Goal: Transaction & Acquisition: Purchase product/service

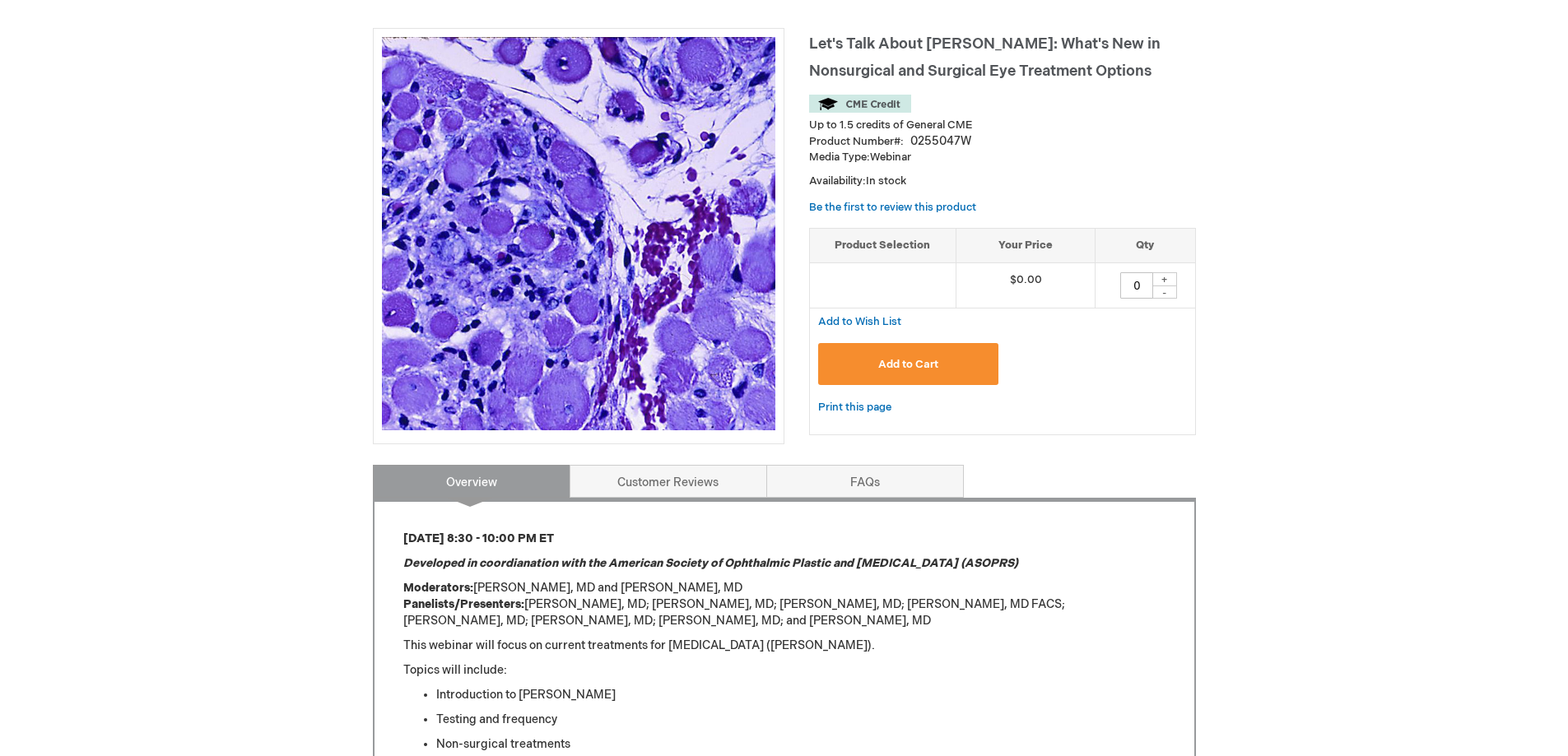
scroll to position [210, 0]
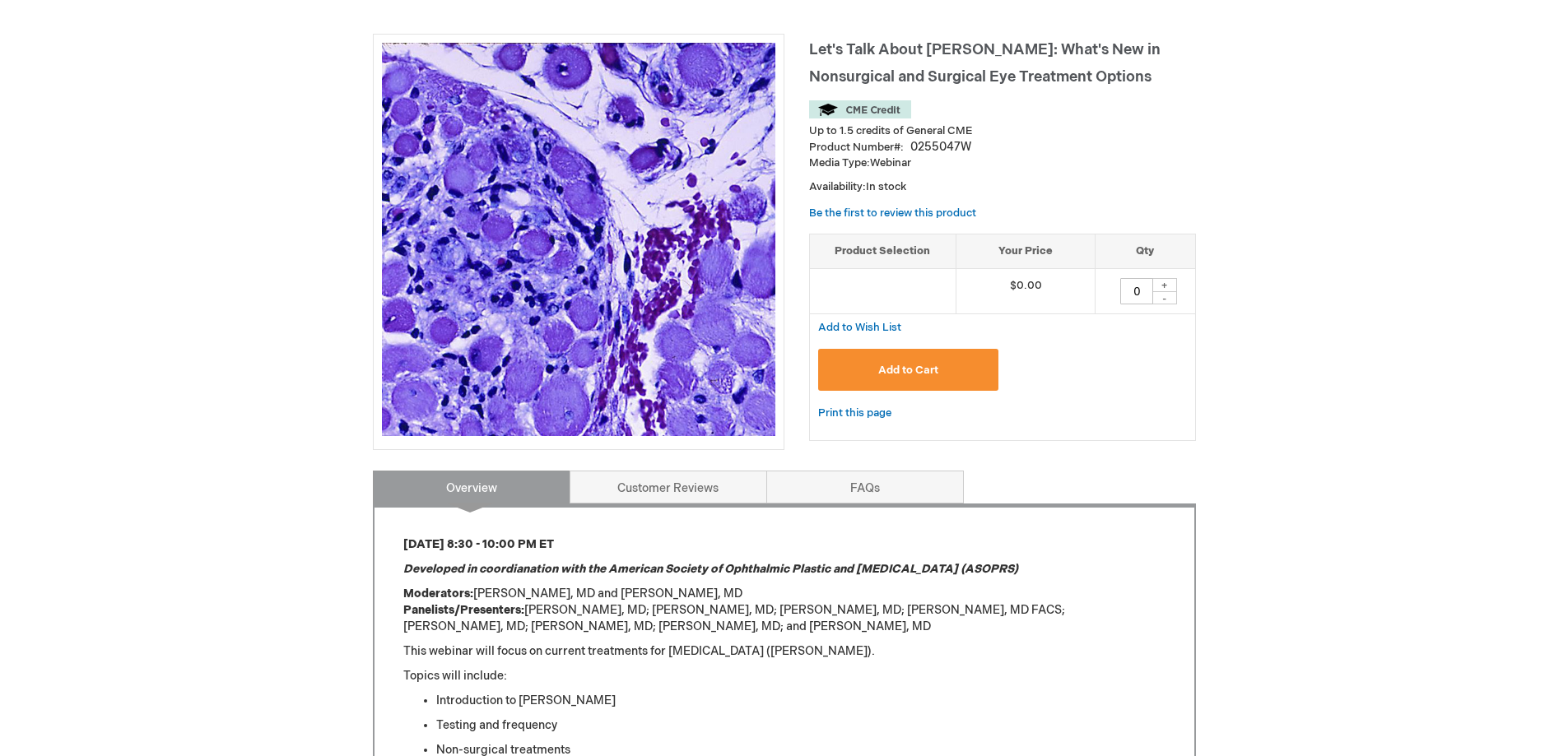
click at [904, 366] on span "Add to Cart" at bounding box center [908, 370] width 60 height 13
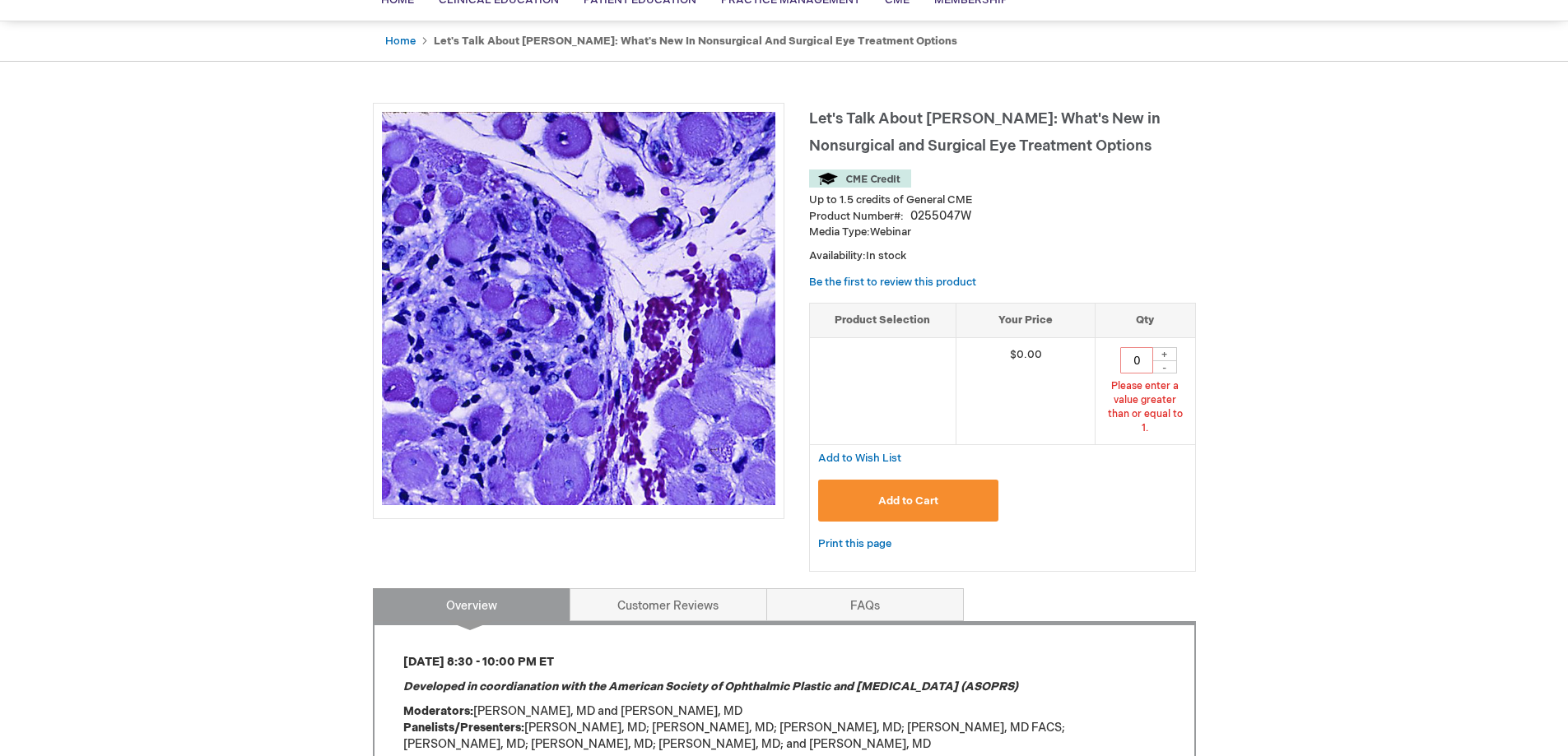
scroll to position [110, 0]
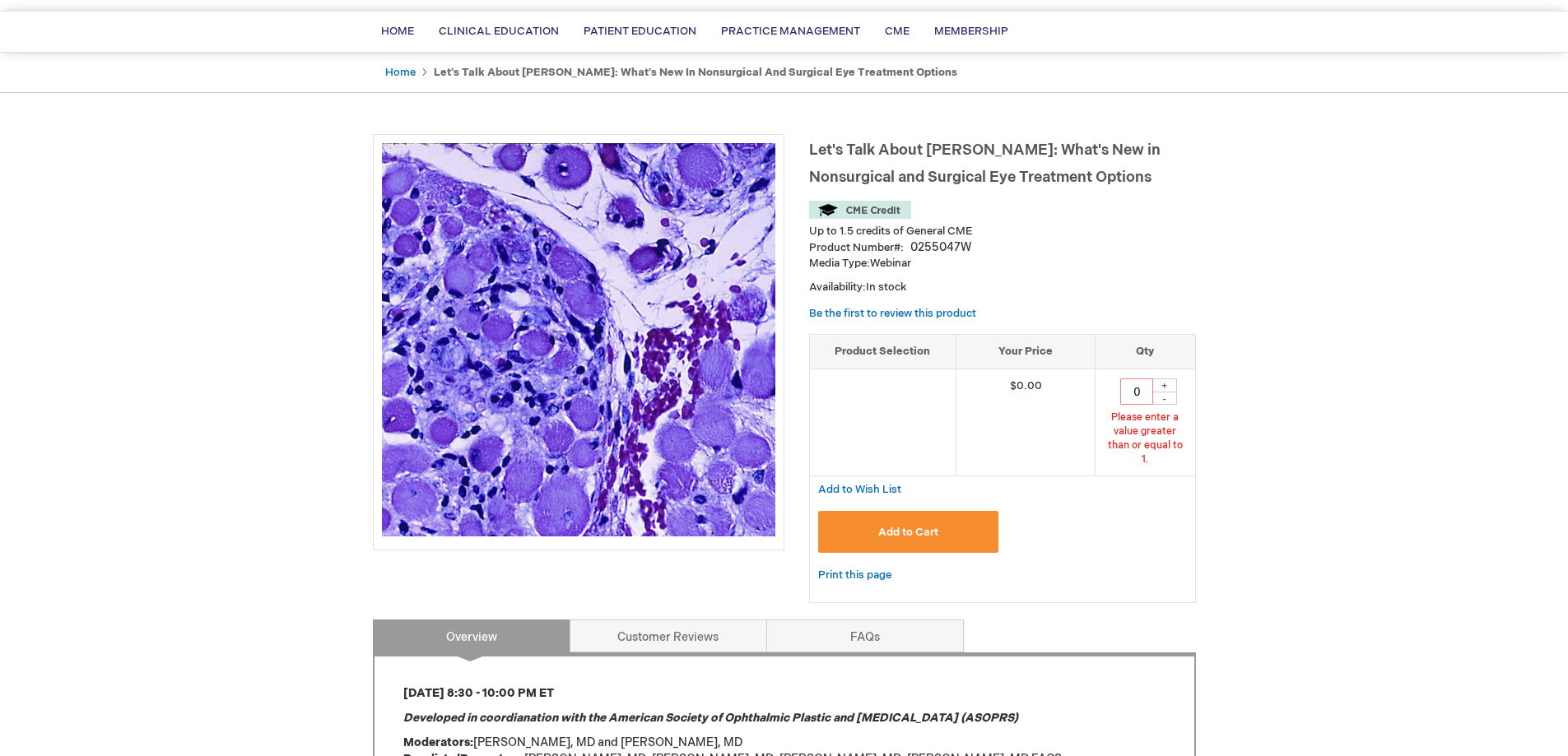
click at [1165, 383] on div "+" at bounding box center [1165, 385] width 24 height 14
type input "1"
click at [957, 511] on button "Add to Cart" at bounding box center [908, 531] width 181 height 42
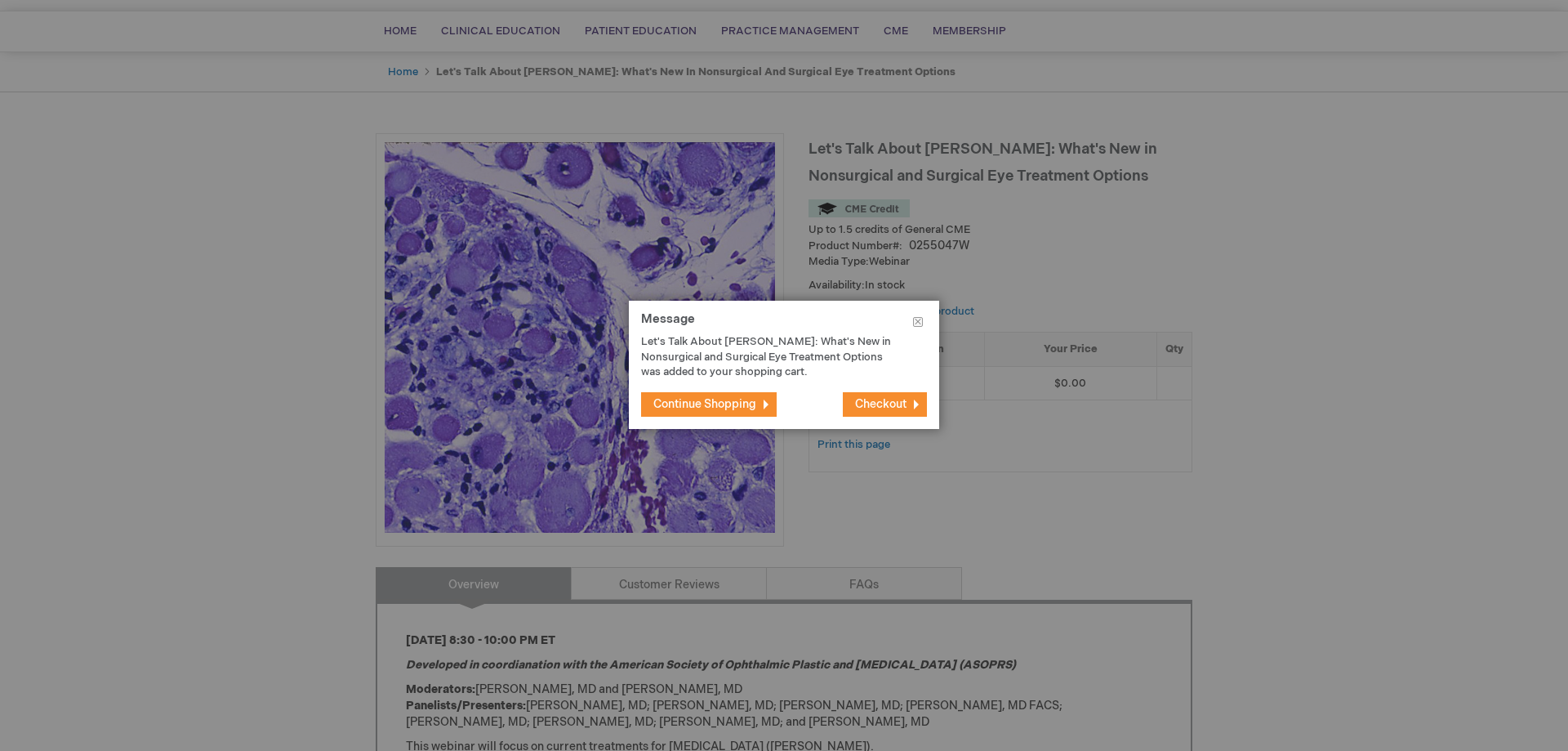
click at [741, 406] on span "Continue Shopping" at bounding box center [705, 404] width 103 height 14
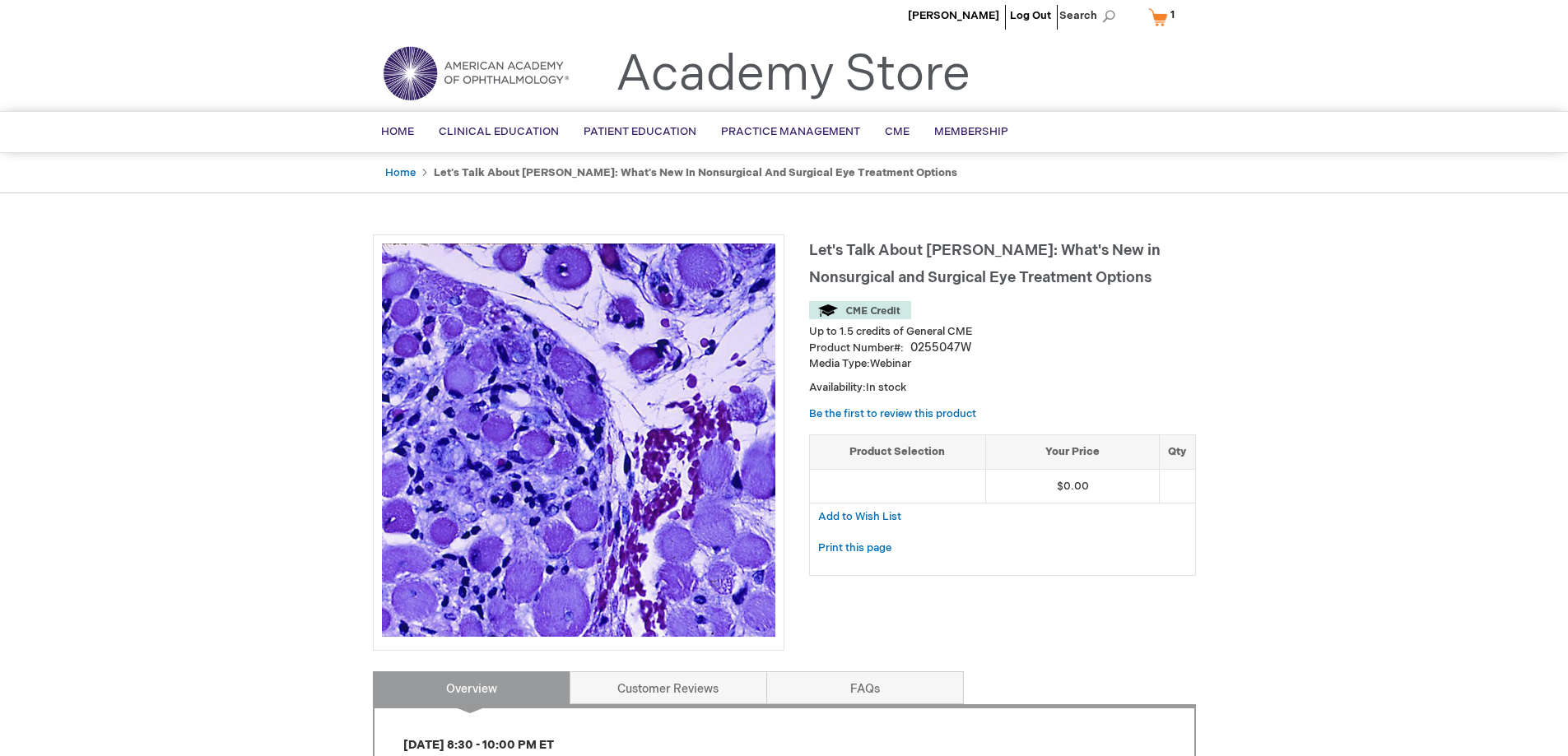
scroll to position [0, 0]
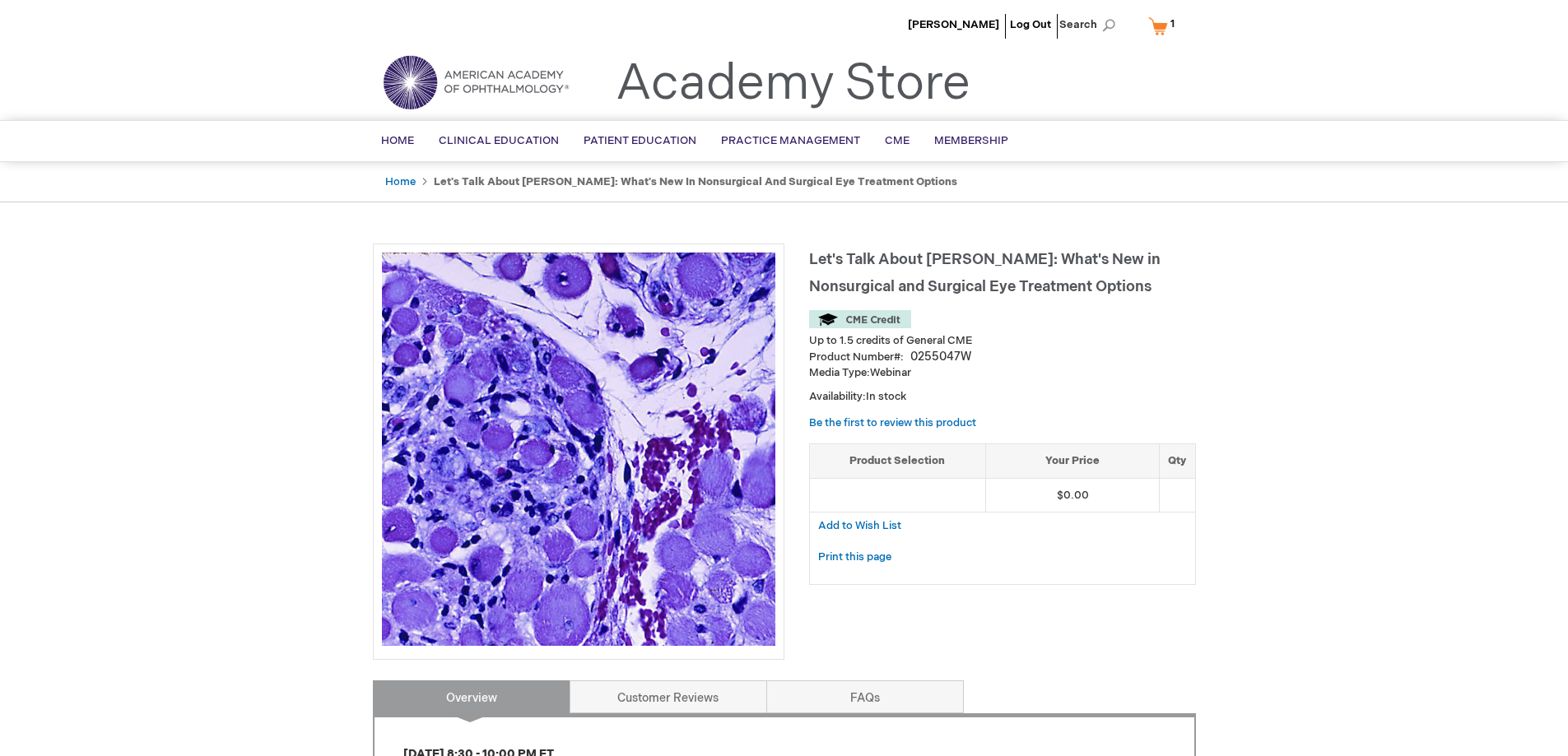
click at [1159, 27] on link "My Cart 1 1 items" at bounding box center [1165, 25] width 40 height 29
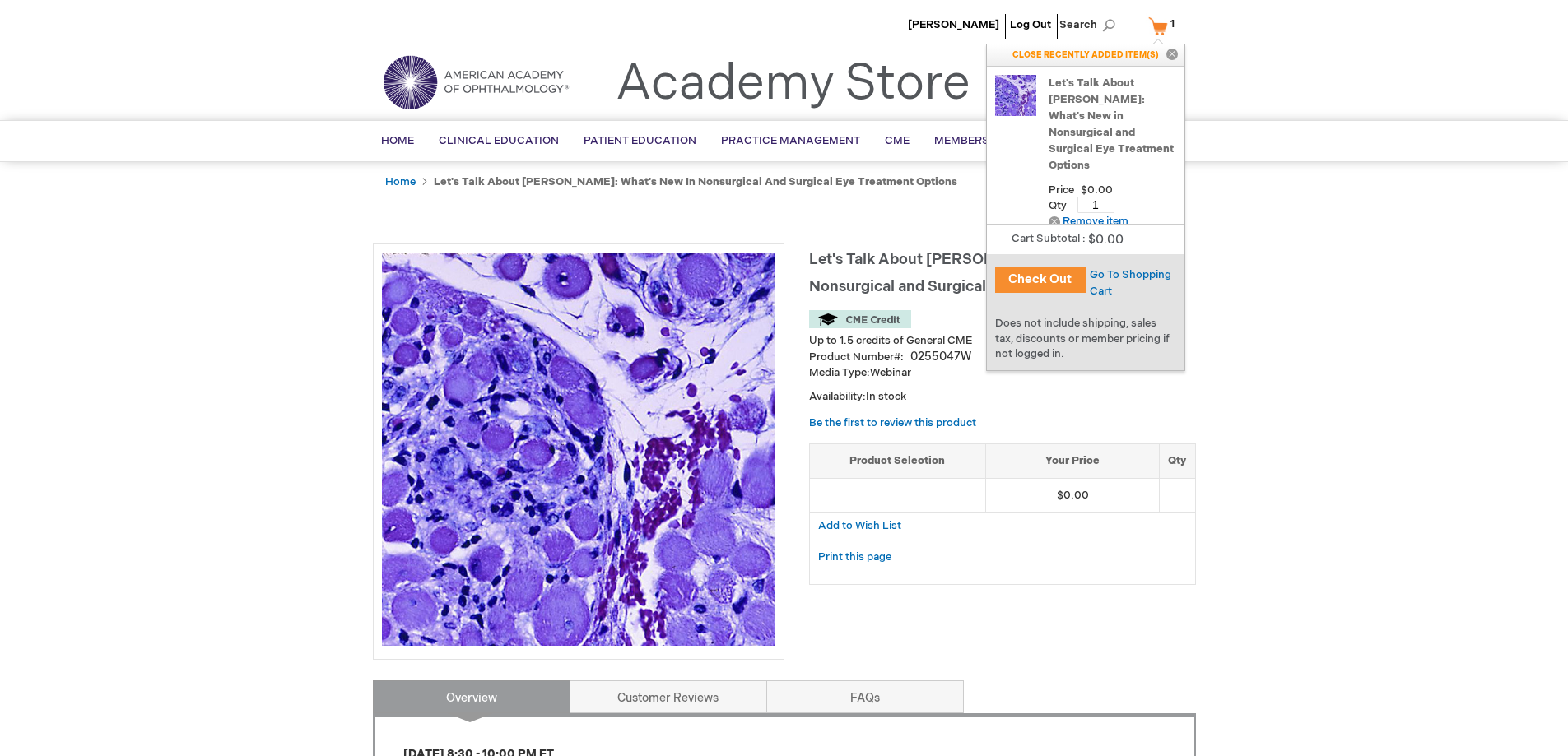
click at [1045, 279] on button "Check Out" at bounding box center [1040, 280] width 91 height 26
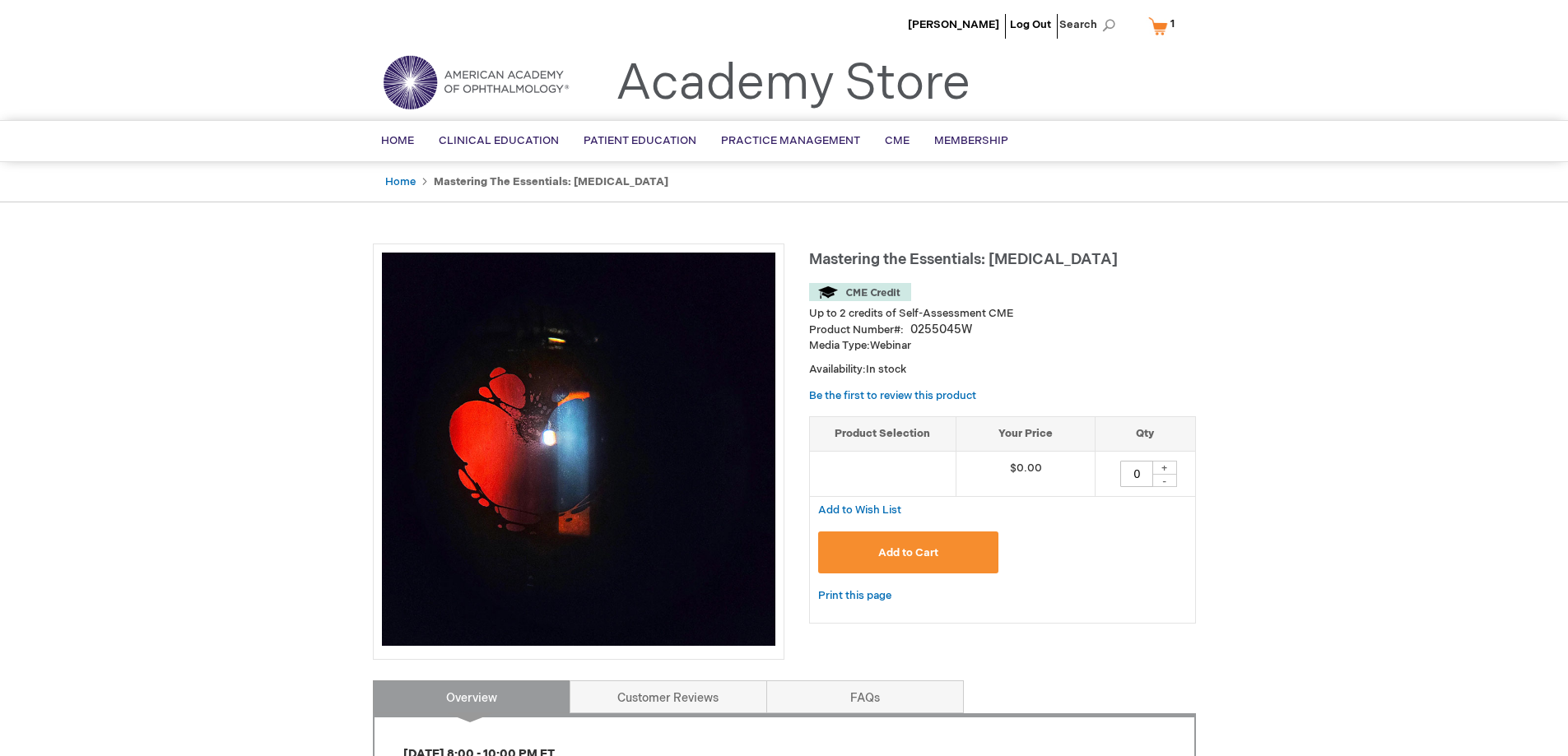
click at [1166, 463] on div "+" at bounding box center [1165, 467] width 24 height 14
type input "1"
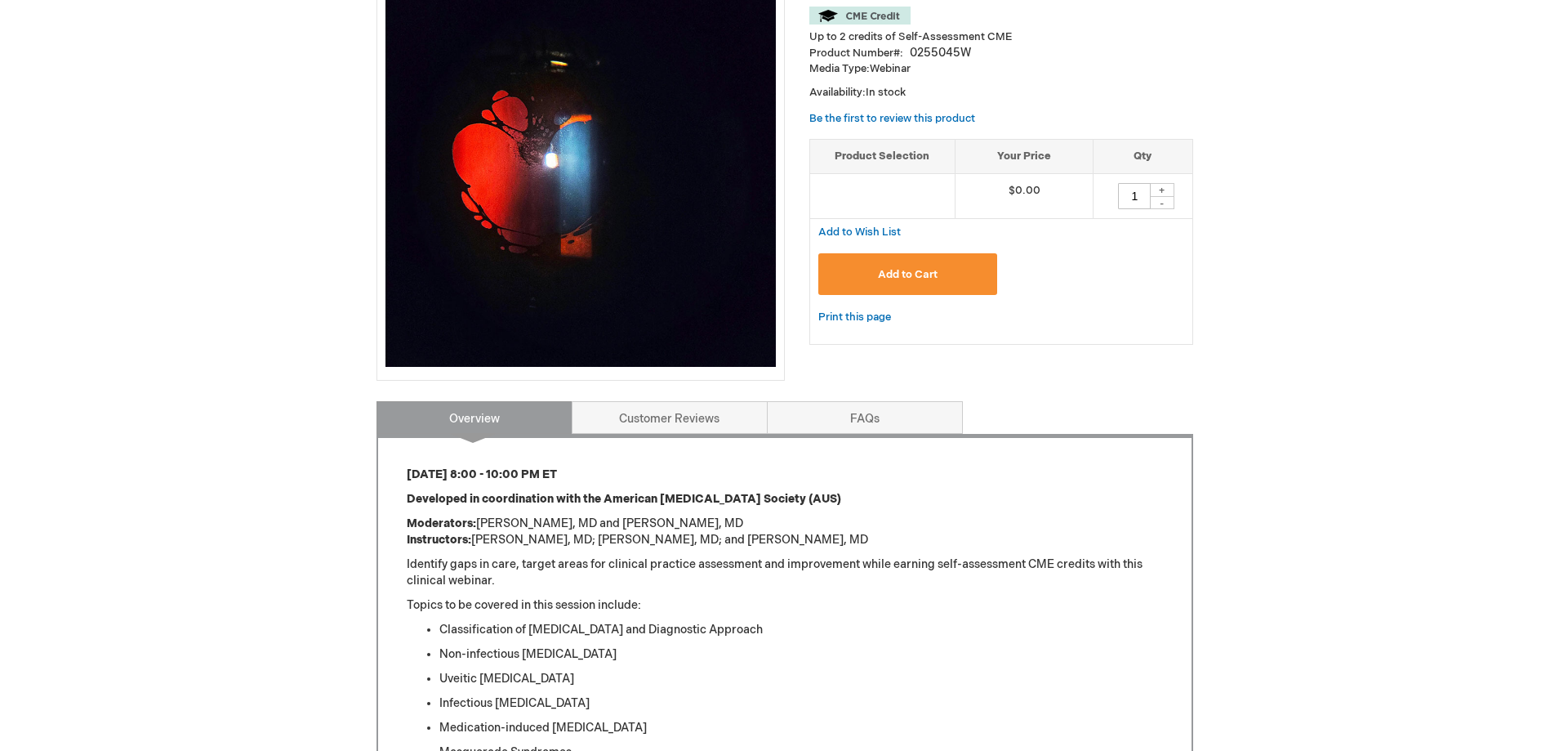
scroll to position [245, 0]
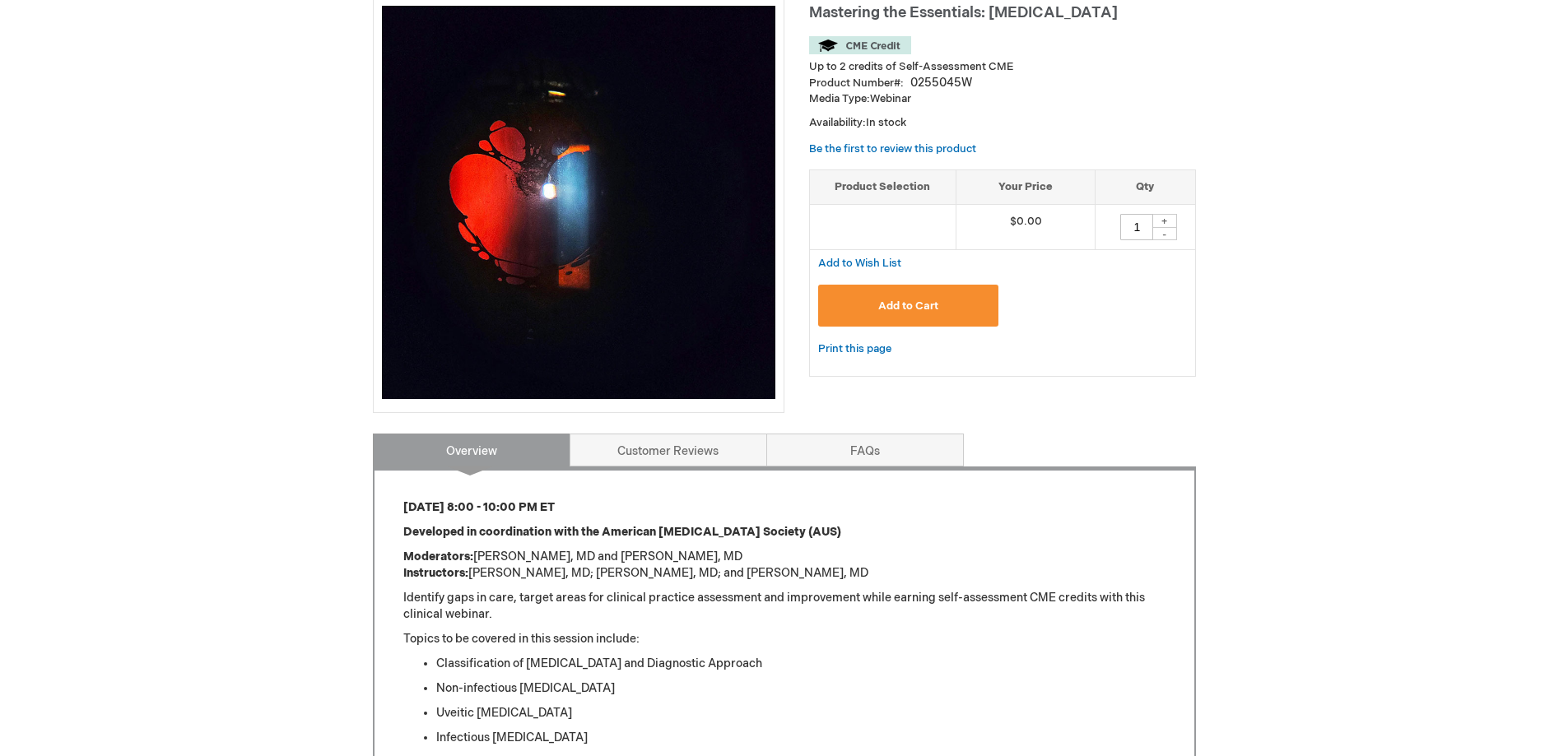
click at [927, 304] on span "Add to Cart" at bounding box center [908, 306] width 60 height 13
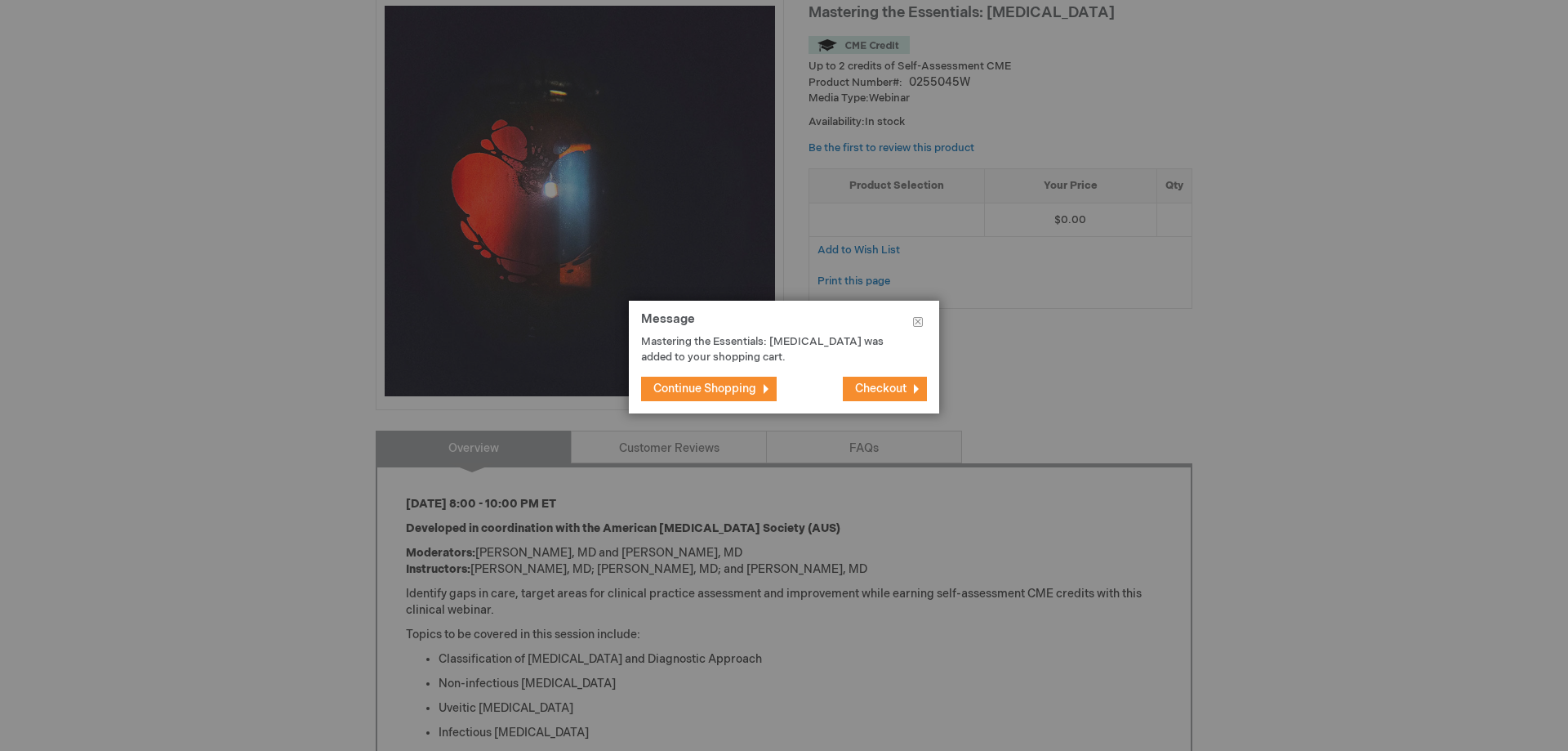
click at [879, 383] on span "Checkout" at bounding box center [881, 388] width 51 height 14
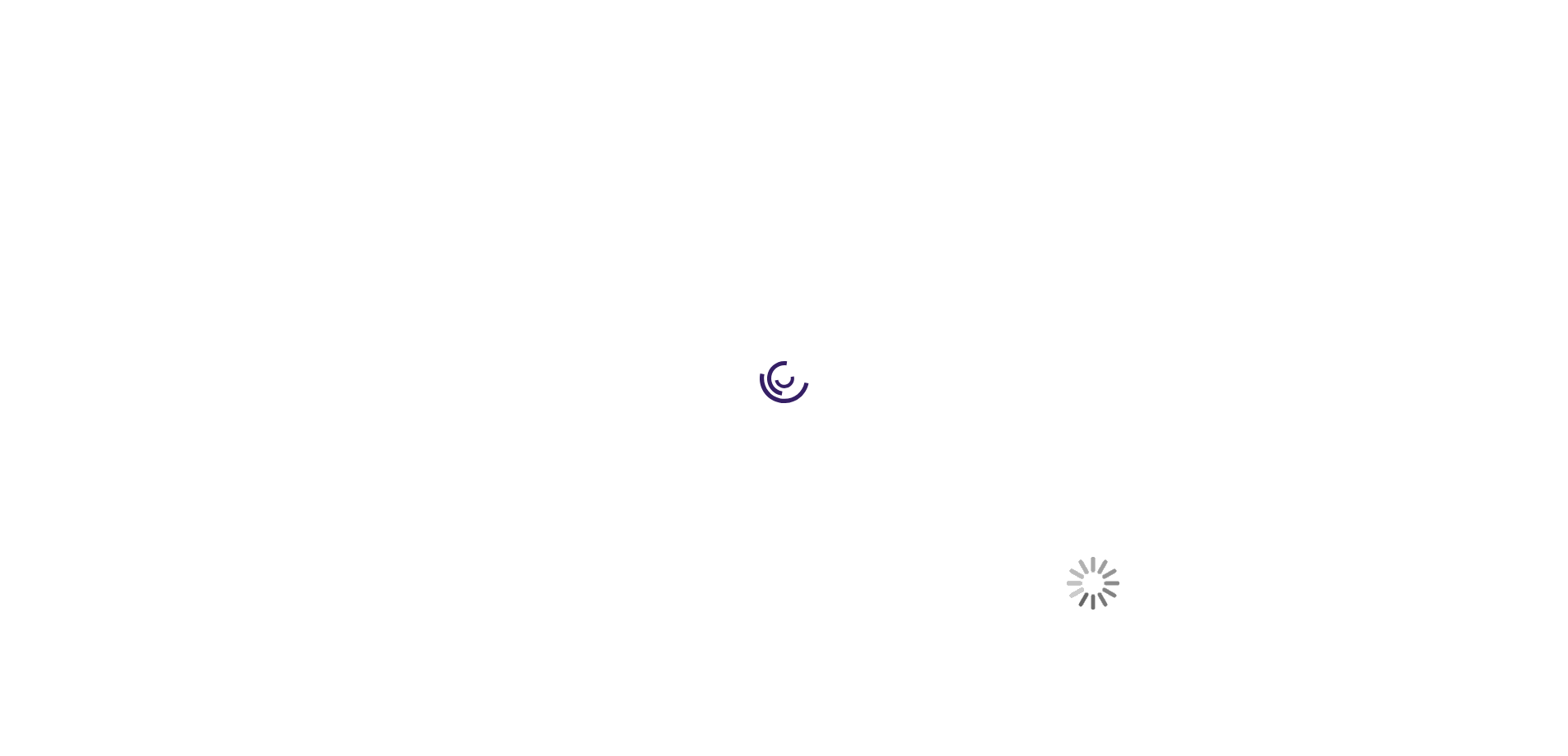
select select "US"
select select "47"
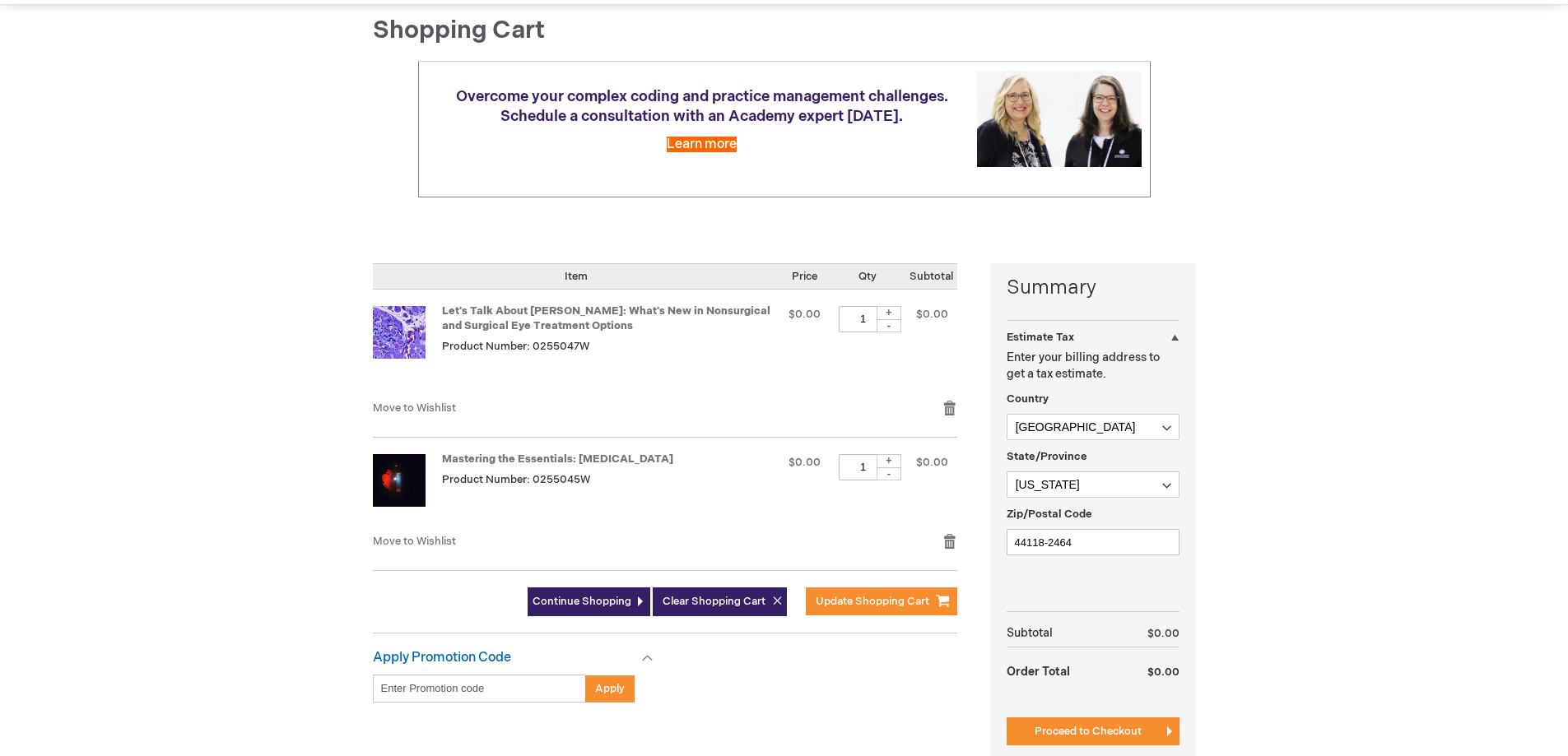
scroll to position [165, 0]
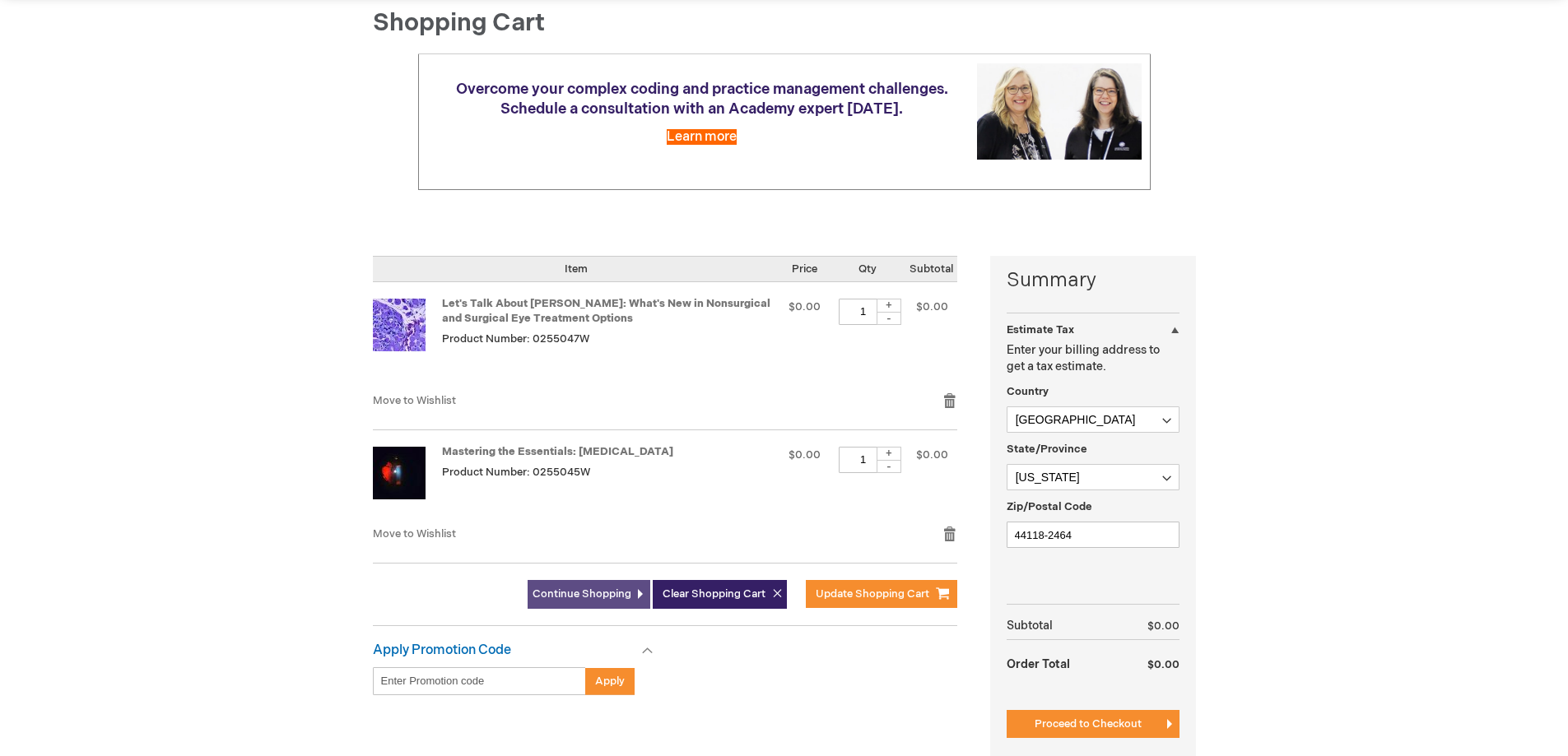
click at [601, 591] on span "Continue Shopping" at bounding box center [581, 594] width 98 height 13
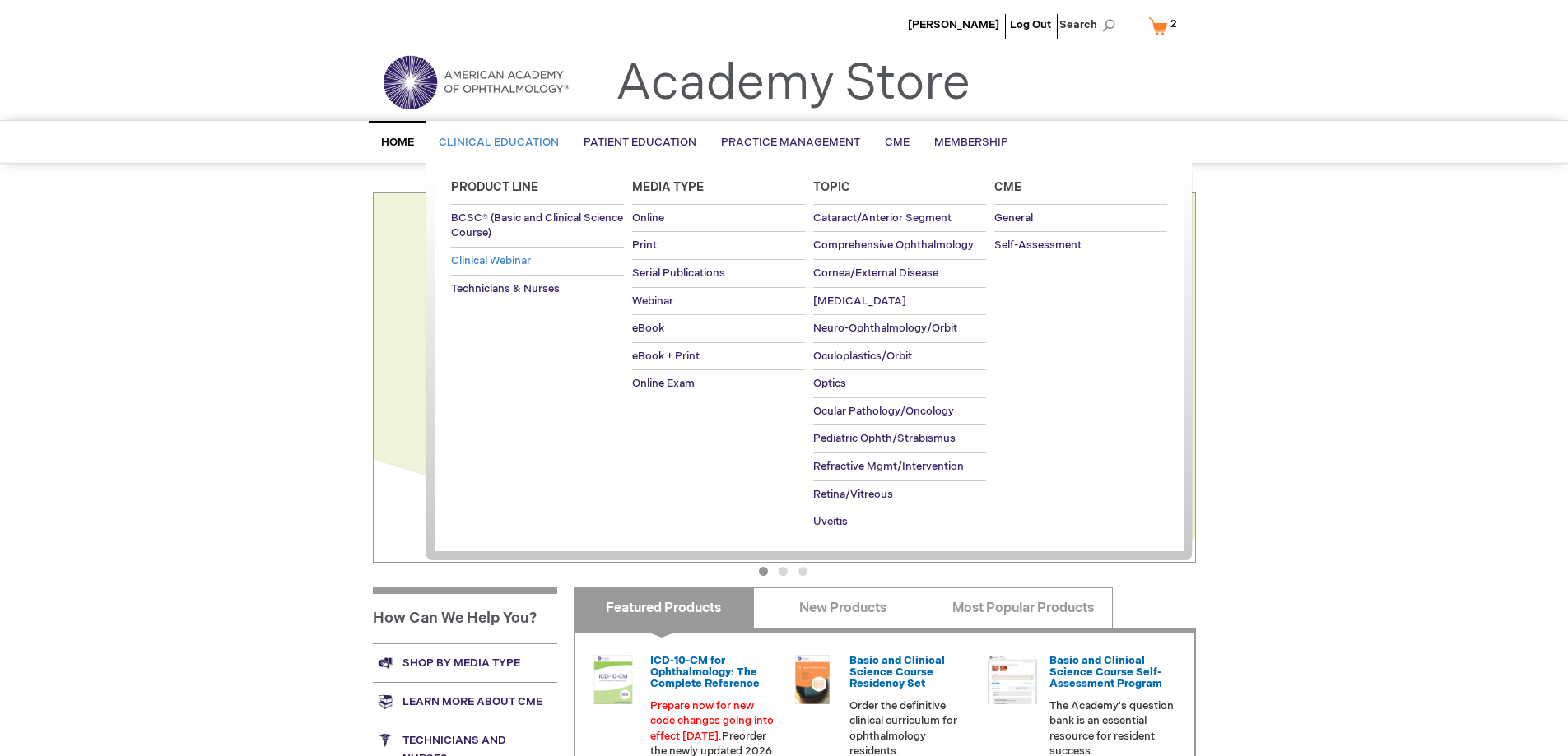
click at [496, 257] on span "Clinical Webinar" at bounding box center [490, 260] width 80 height 13
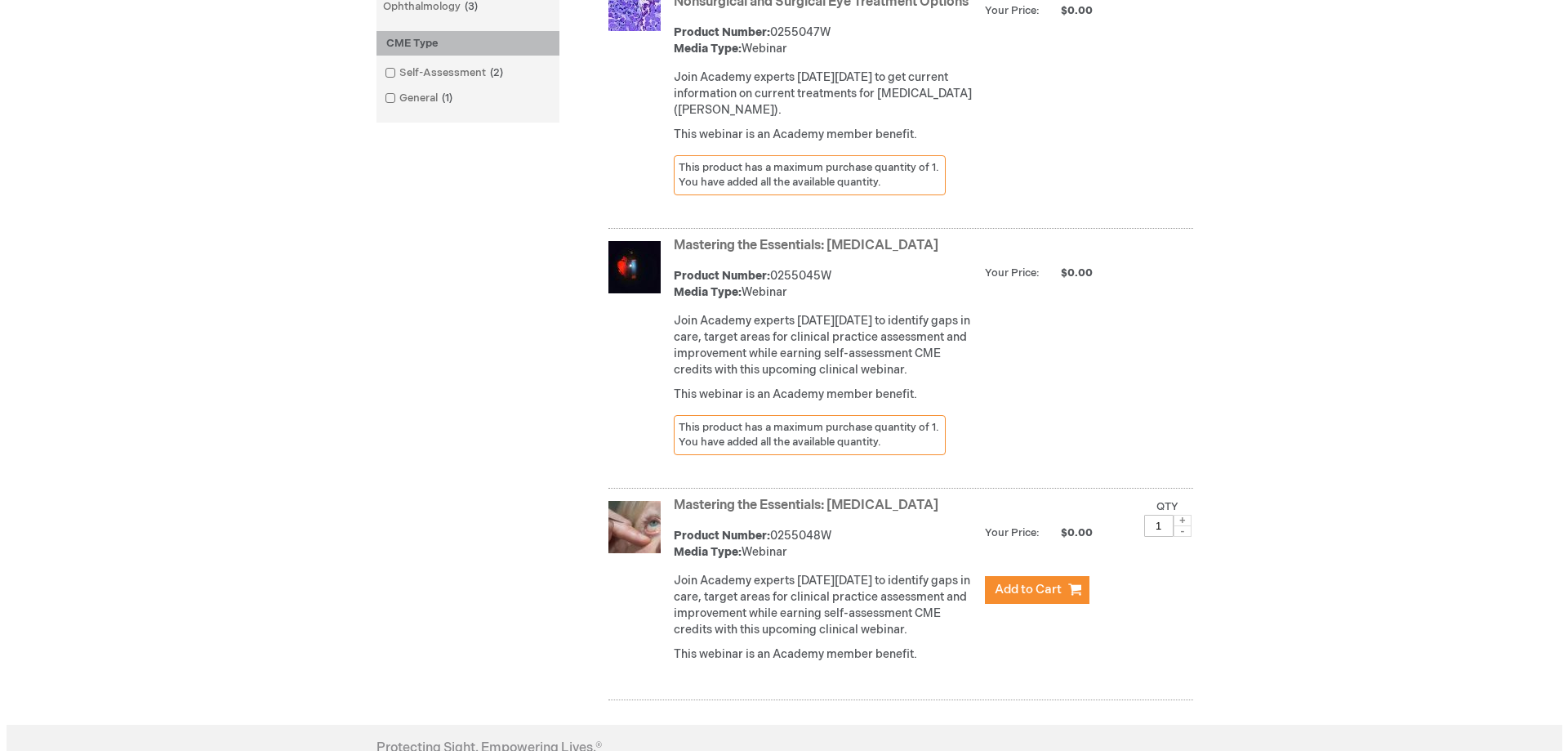
scroll to position [654, 0]
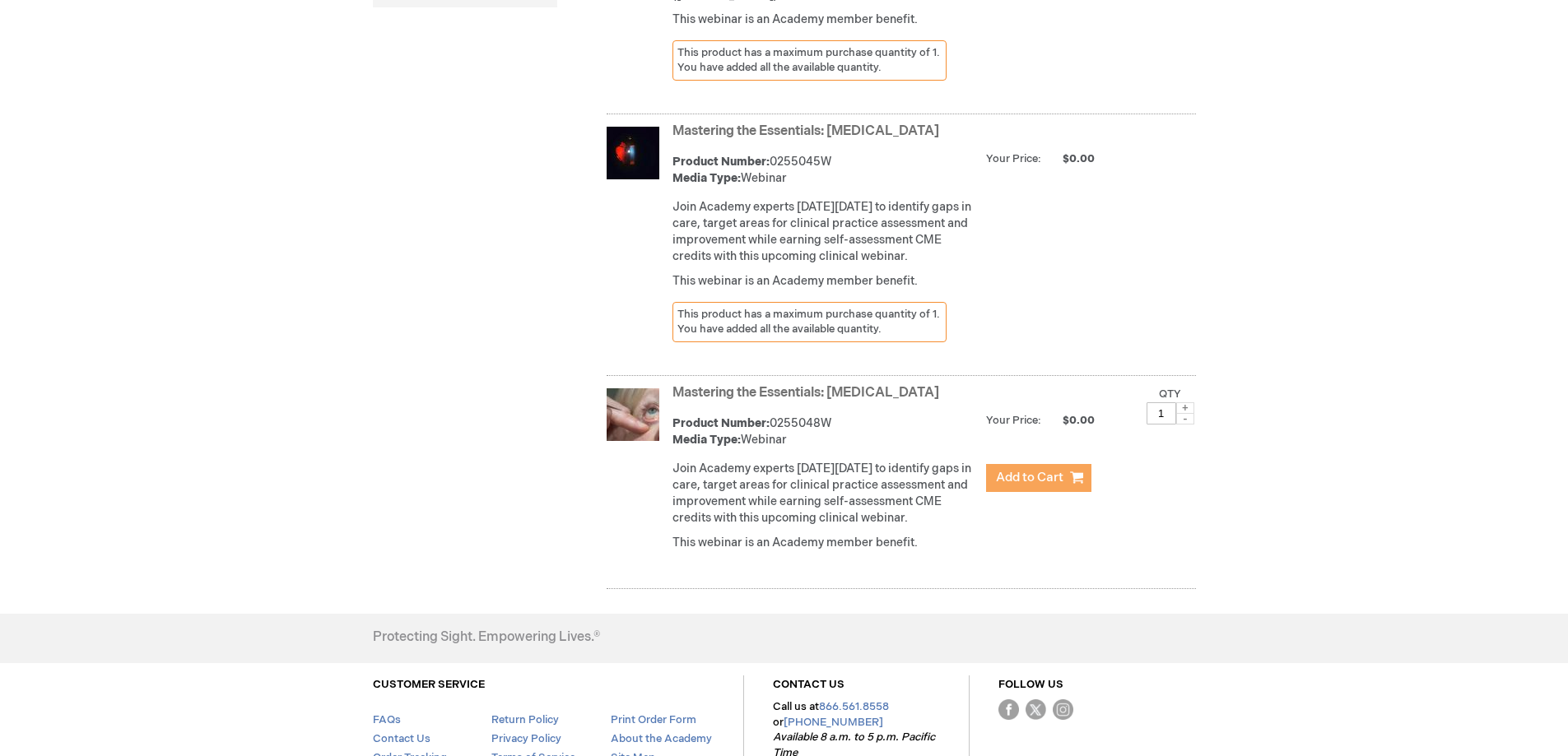
click at [1056, 485] on span "Add to Cart" at bounding box center [1030, 477] width 67 height 16
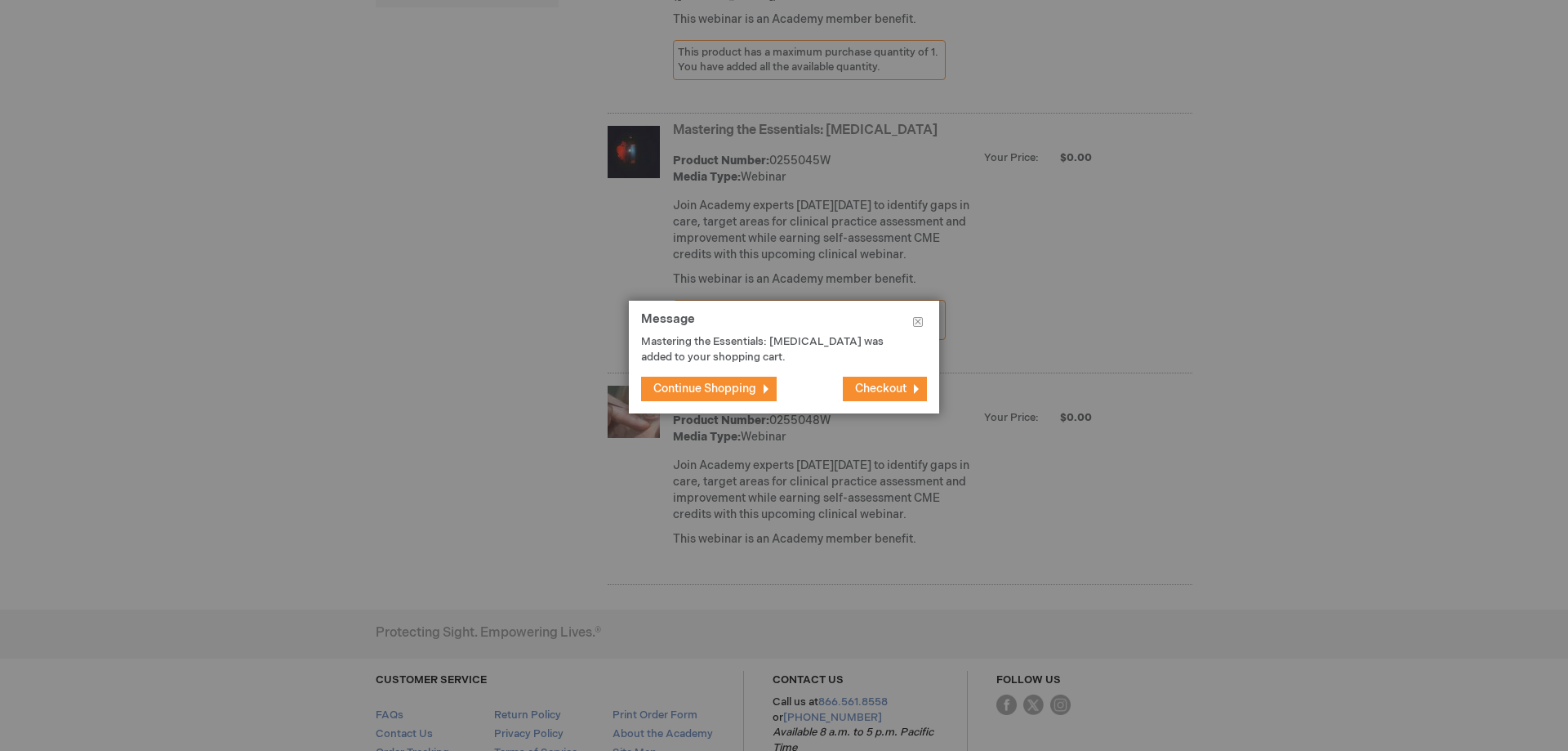
click at [877, 392] on span "Checkout" at bounding box center [881, 388] width 51 height 14
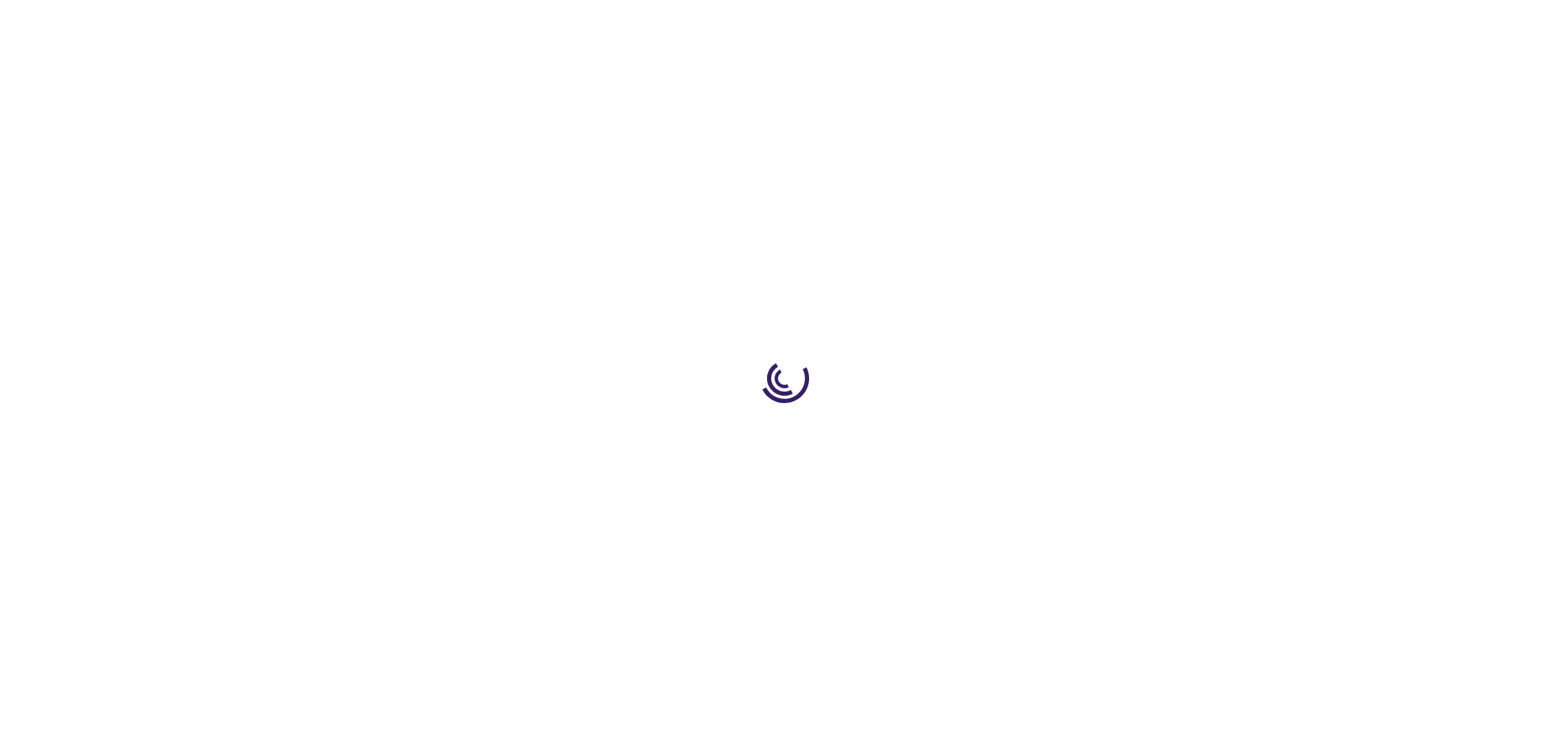
select select "US"
select select "47"
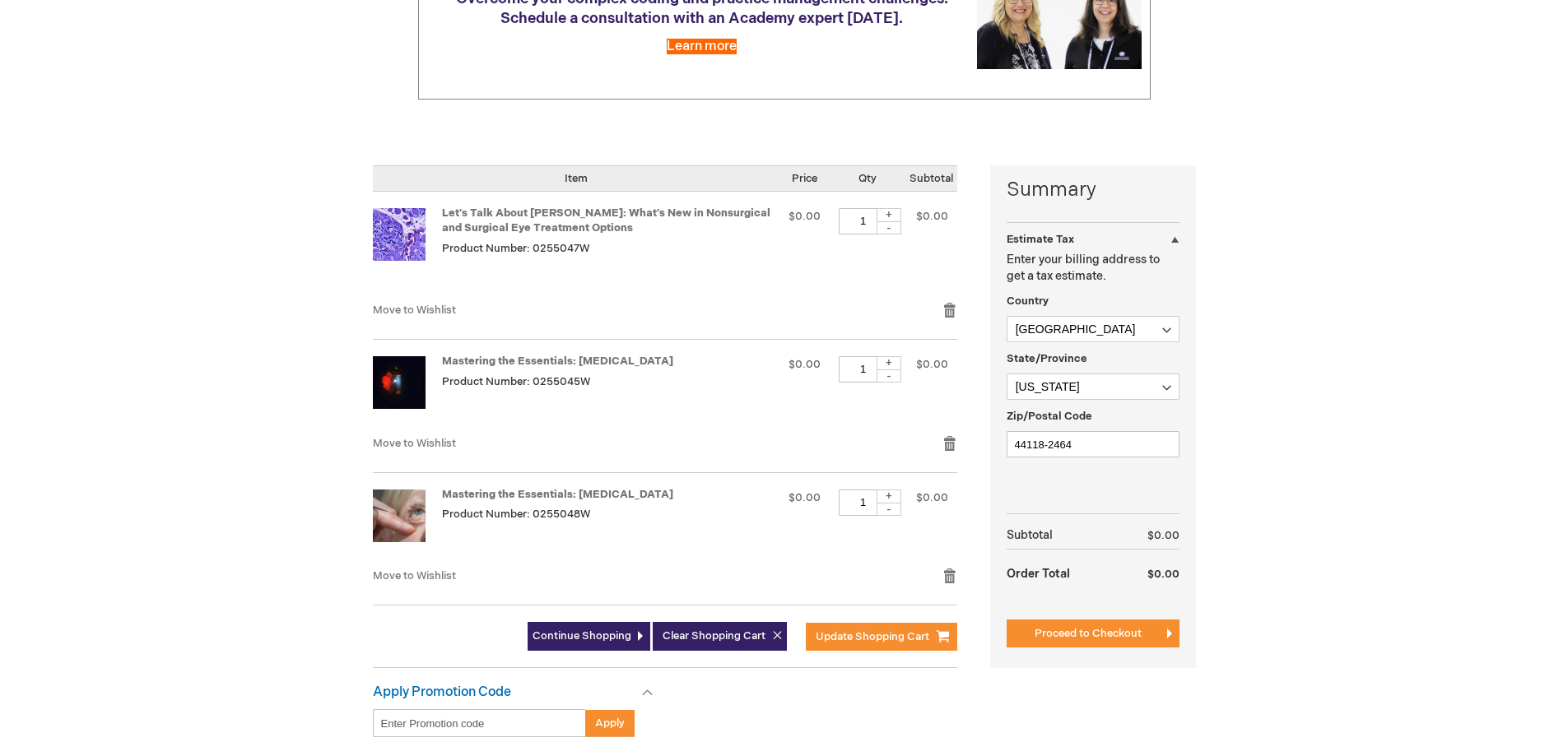
scroll to position [246, 0]
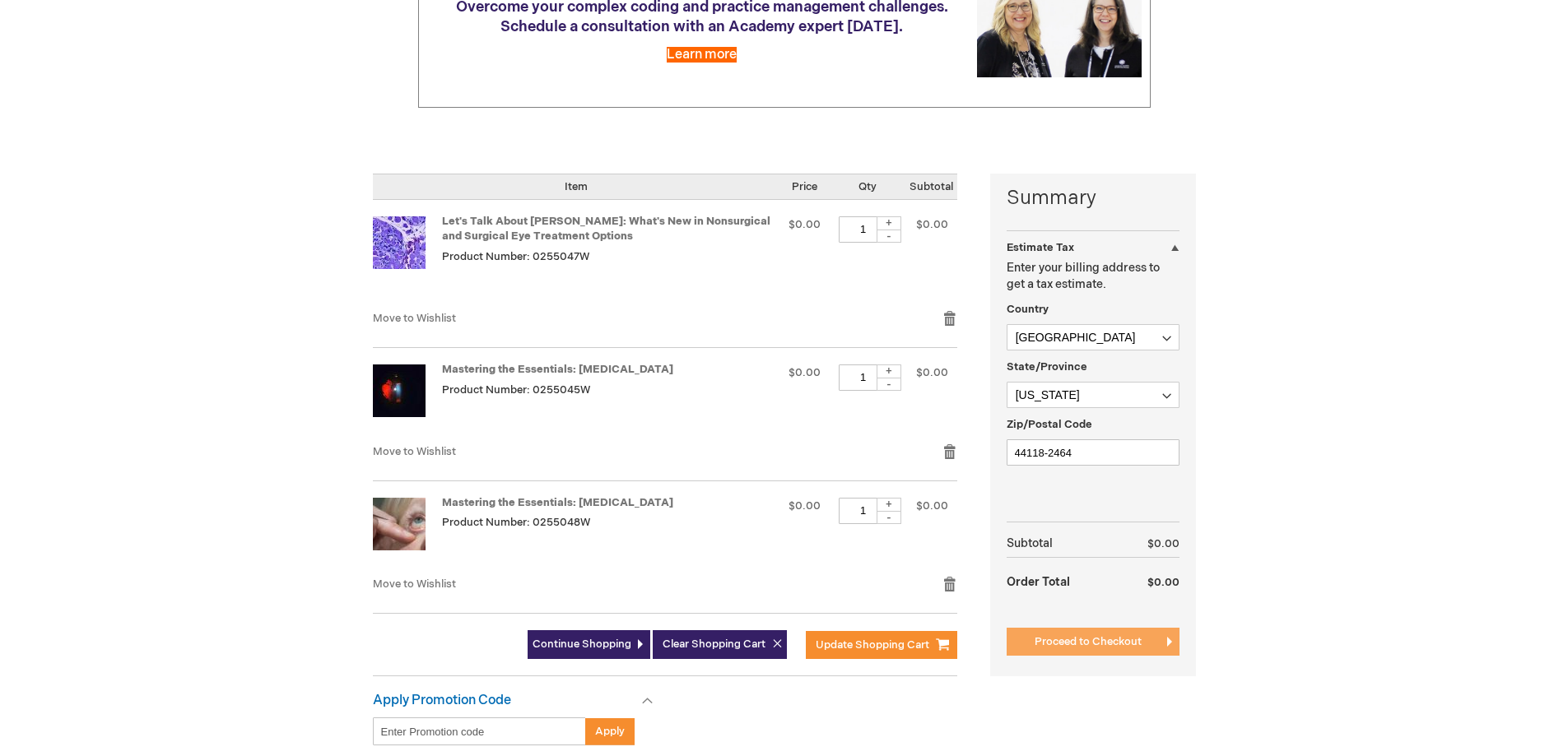
click at [1122, 645] on span "Proceed to Checkout" at bounding box center [1088, 642] width 107 height 13
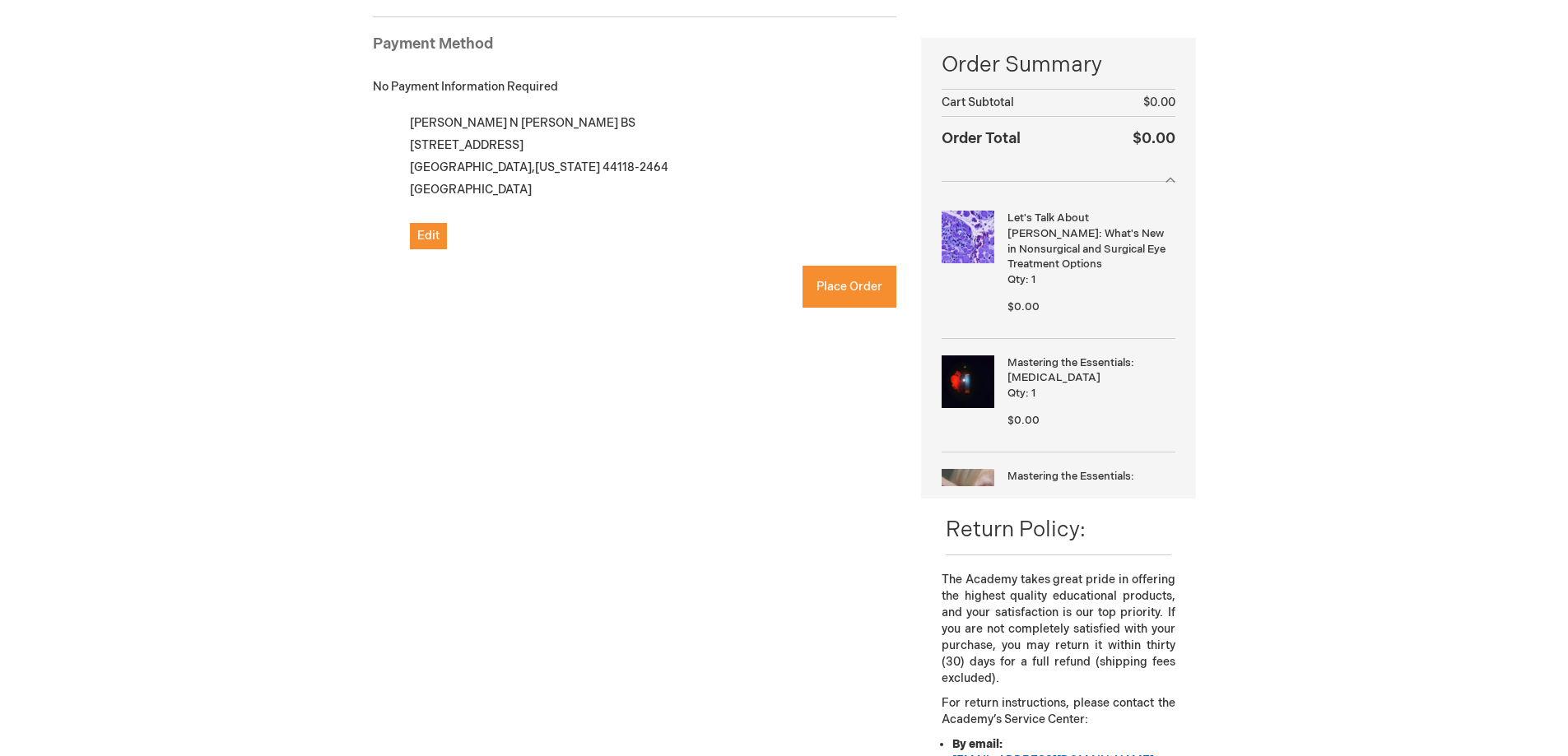
checkbox input "true"
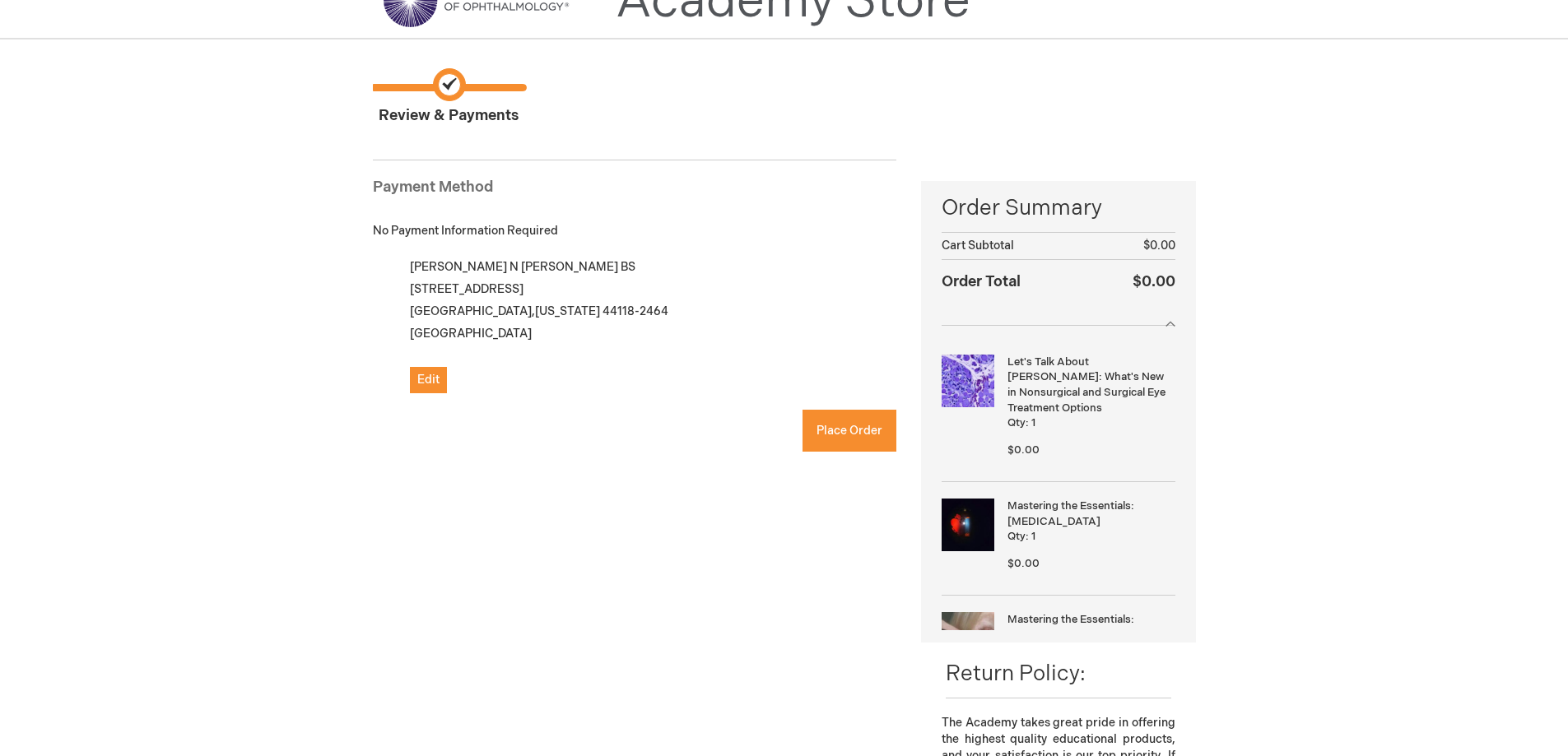
scroll to position [78, 0]
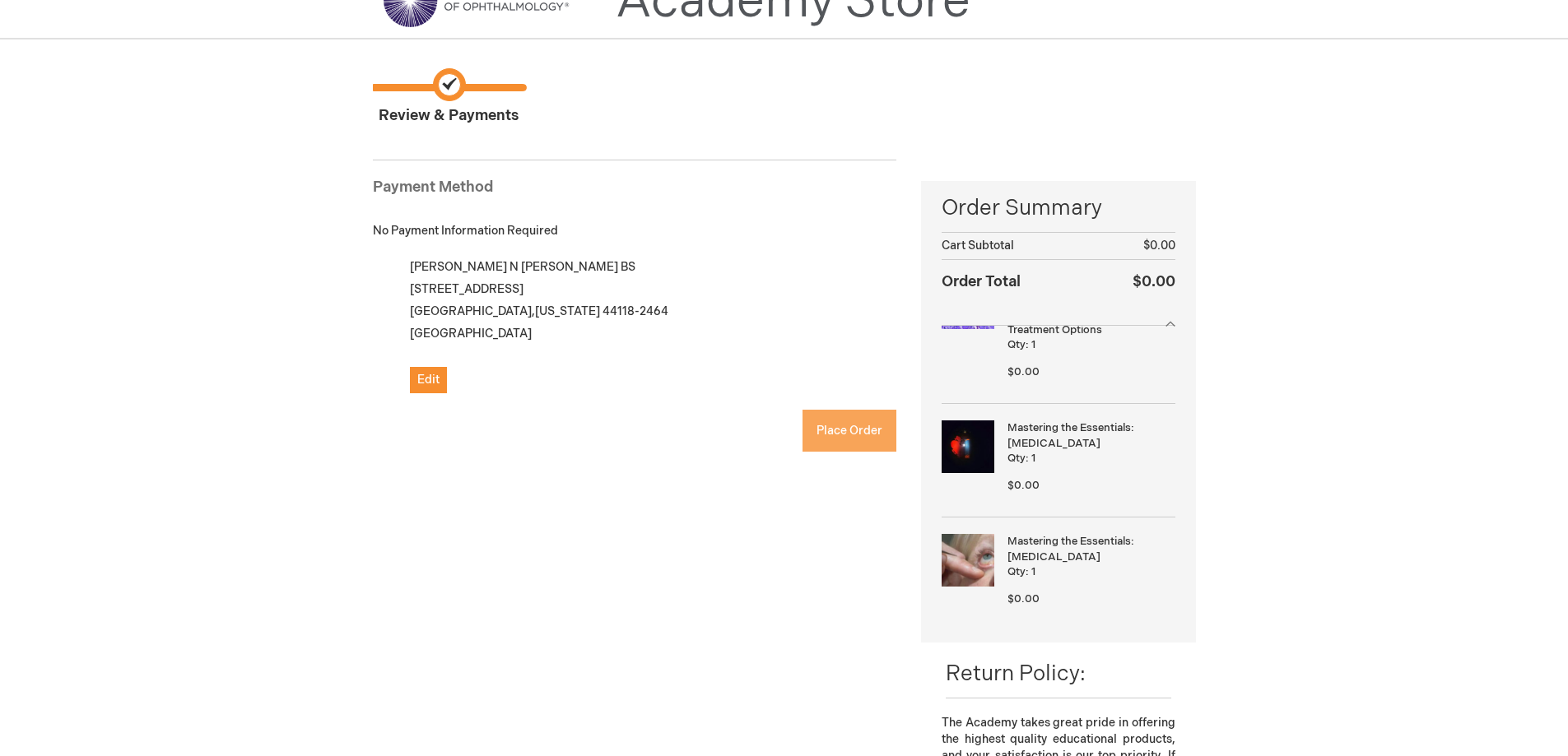
click at [844, 431] on span "Place Order" at bounding box center [849, 430] width 66 height 14
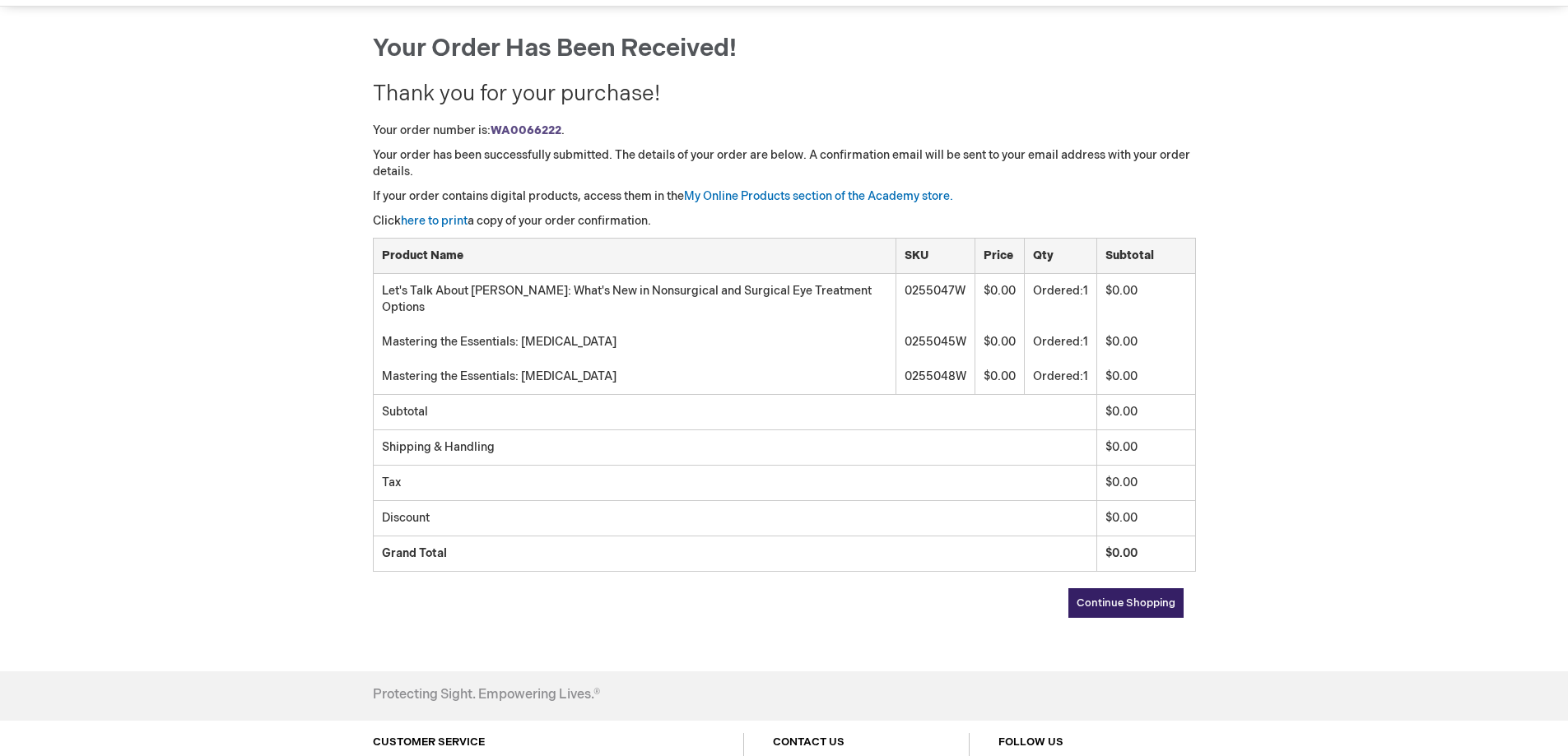
scroll to position [151, 0]
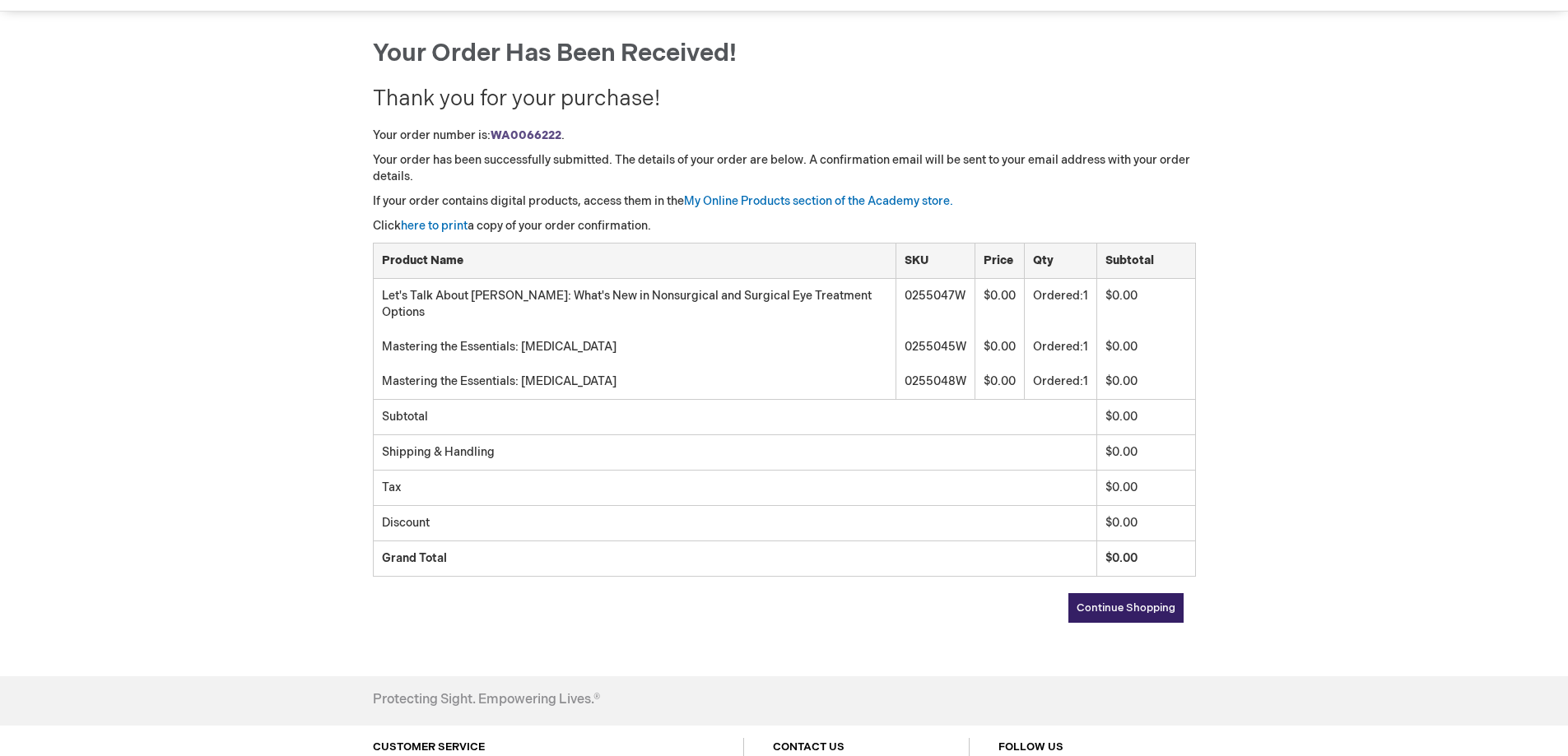
click at [1128, 601] on span "Continue Shopping" at bounding box center [1126, 608] width 98 height 13
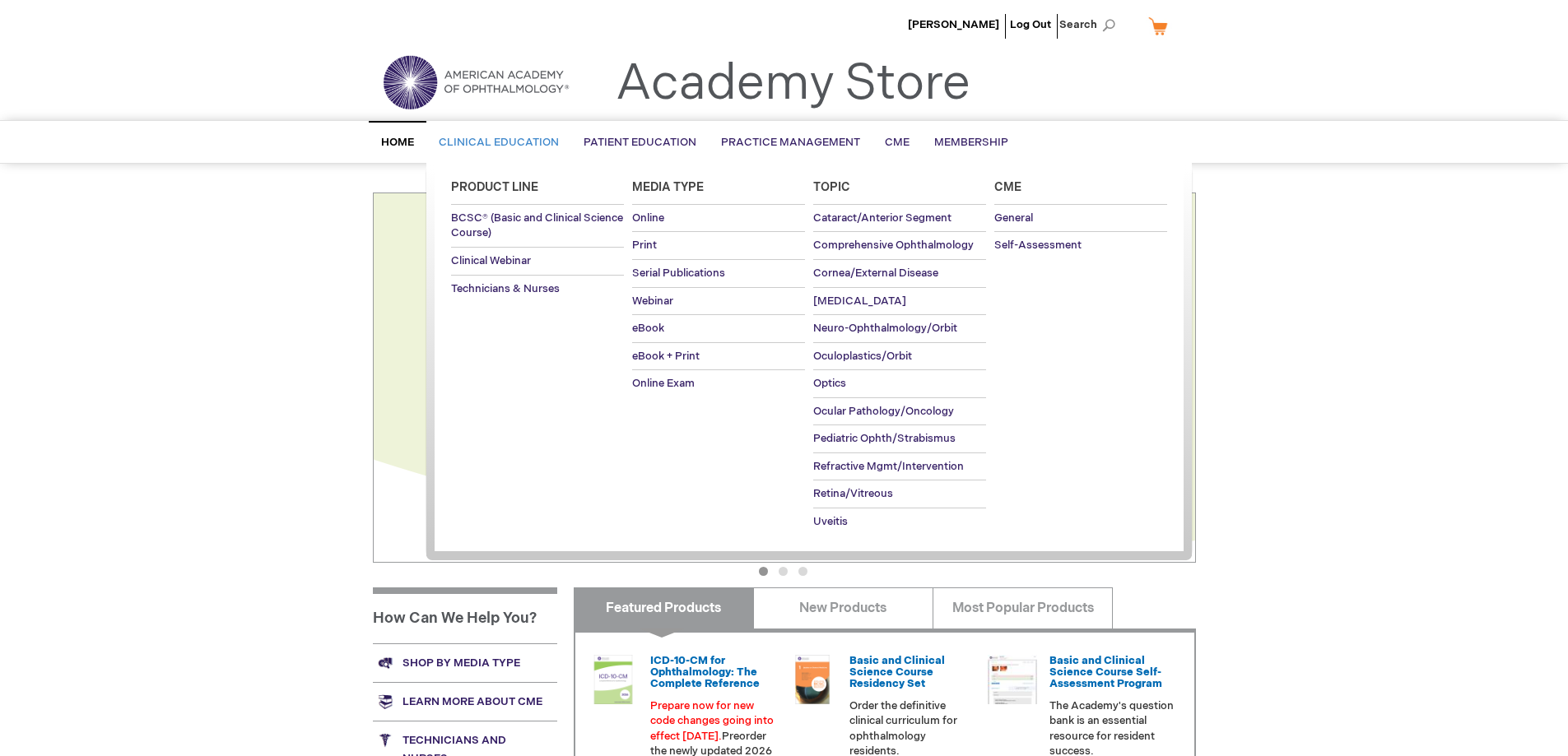
click at [500, 147] on span "Clinical Education" at bounding box center [499, 142] width 120 height 13
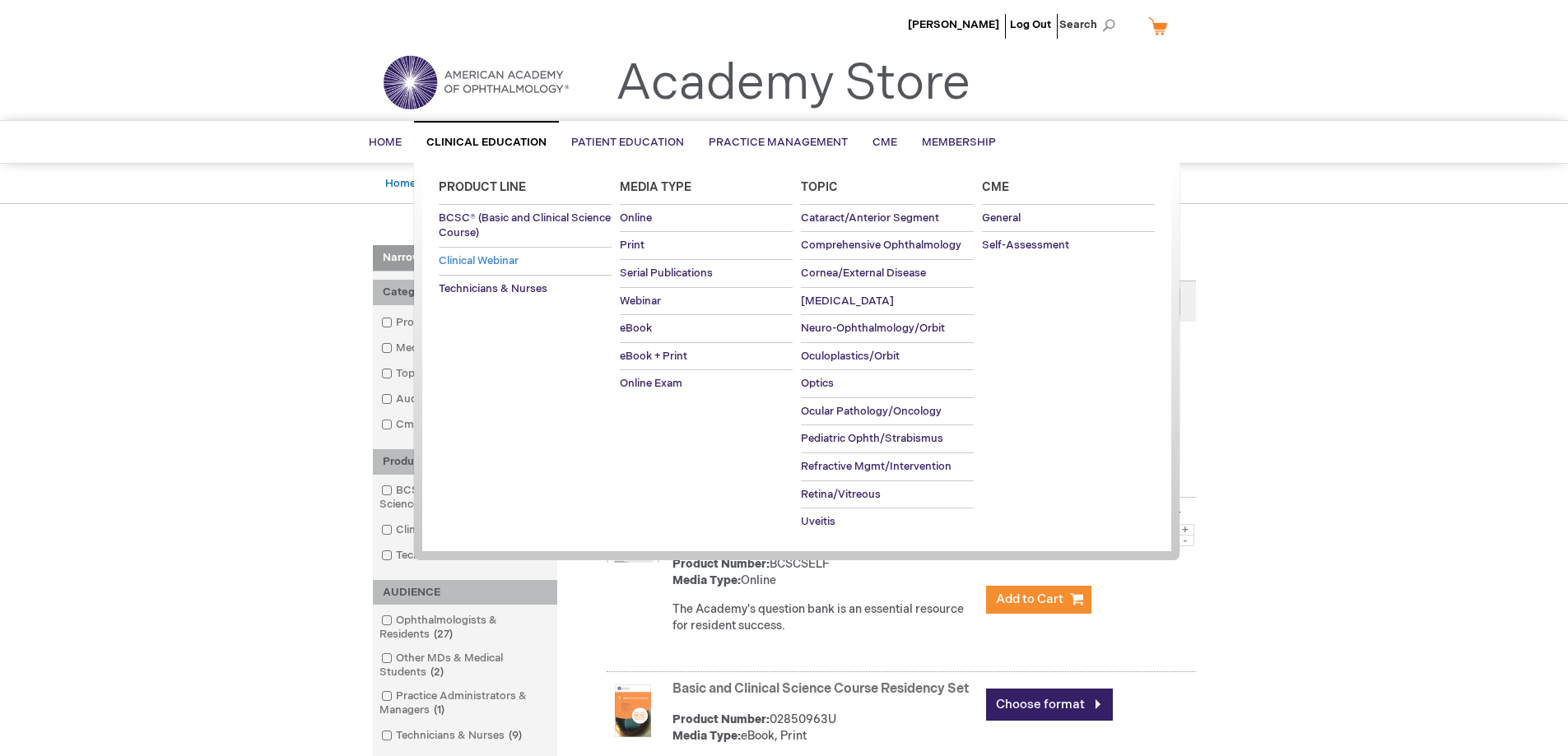
click at [490, 259] on span "Clinical Webinar" at bounding box center [478, 260] width 80 height 13
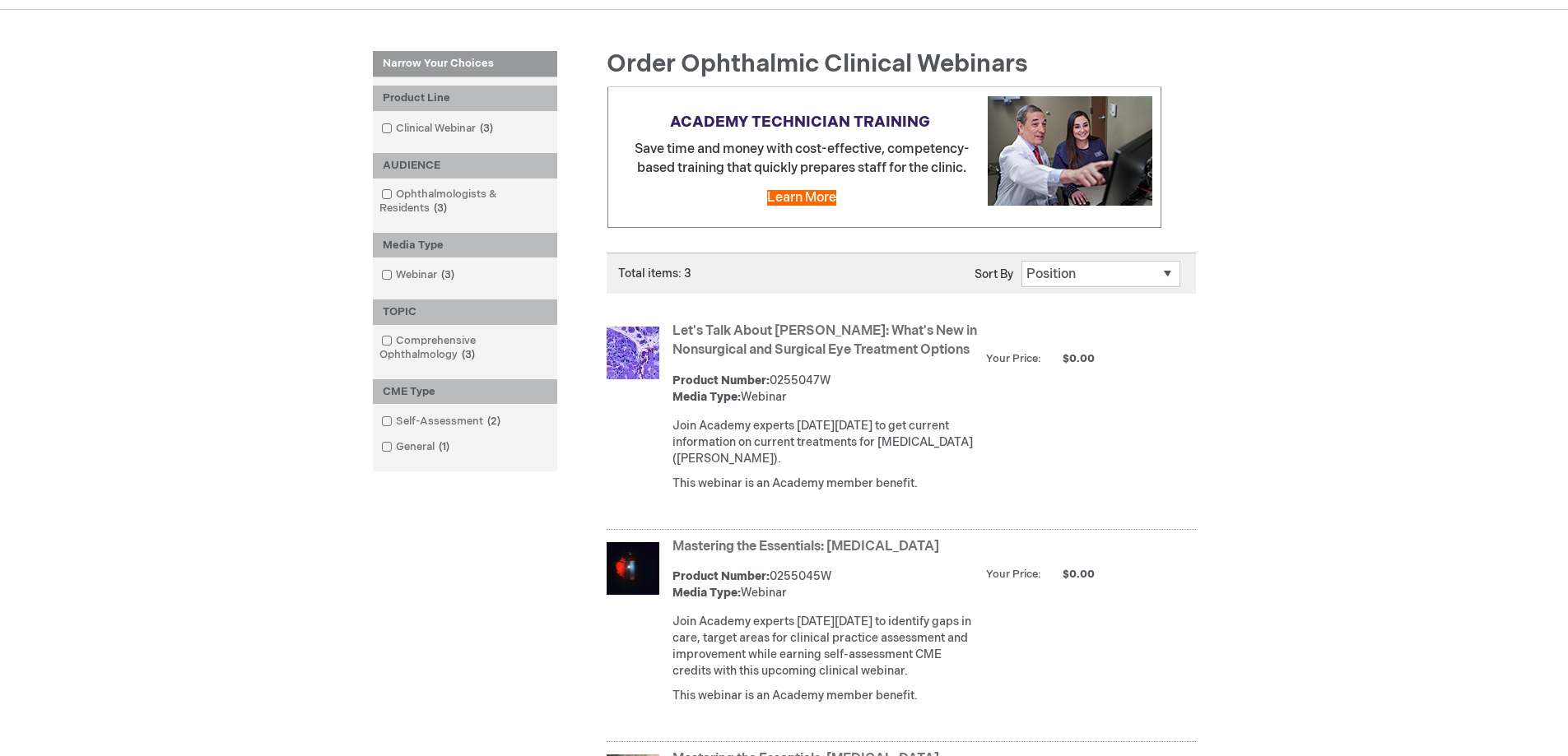
scroll to position [155, 0]
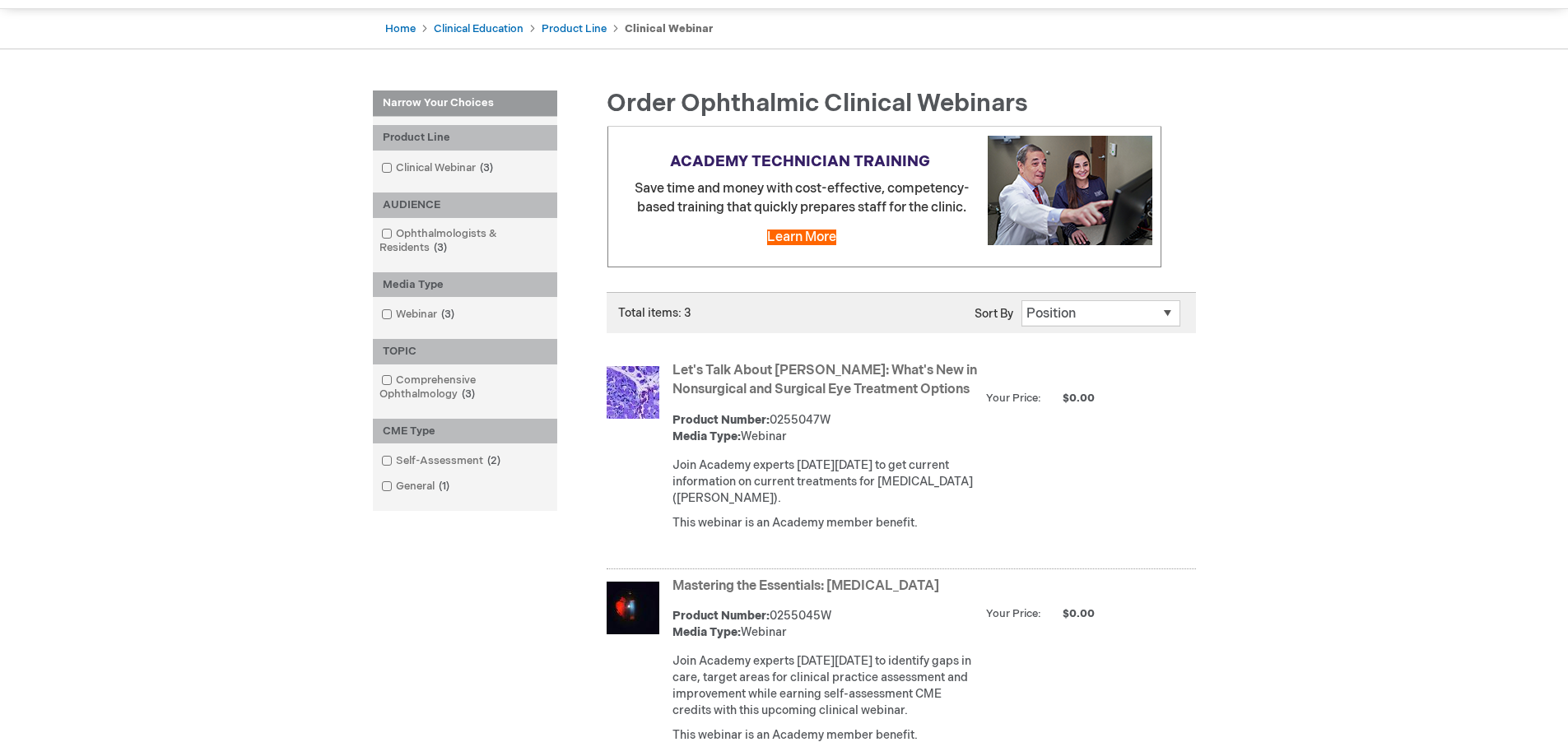
click at [751, 386] on link "Let's Talk About TED: What's New in Nonsurgical and Surgical Eye Treatment Opti…" at bounding box center [825, 379] width 305 height 35
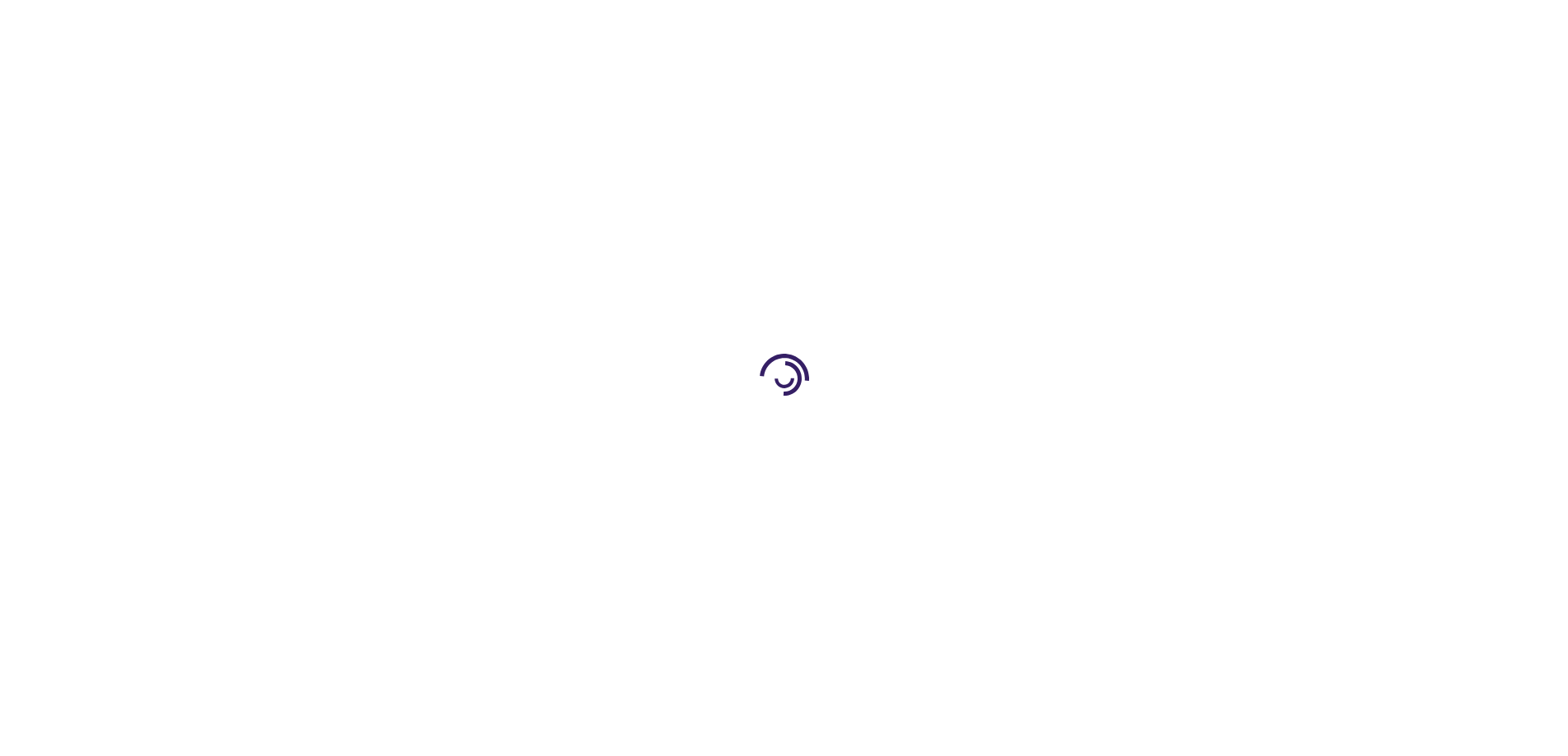
type input "0"
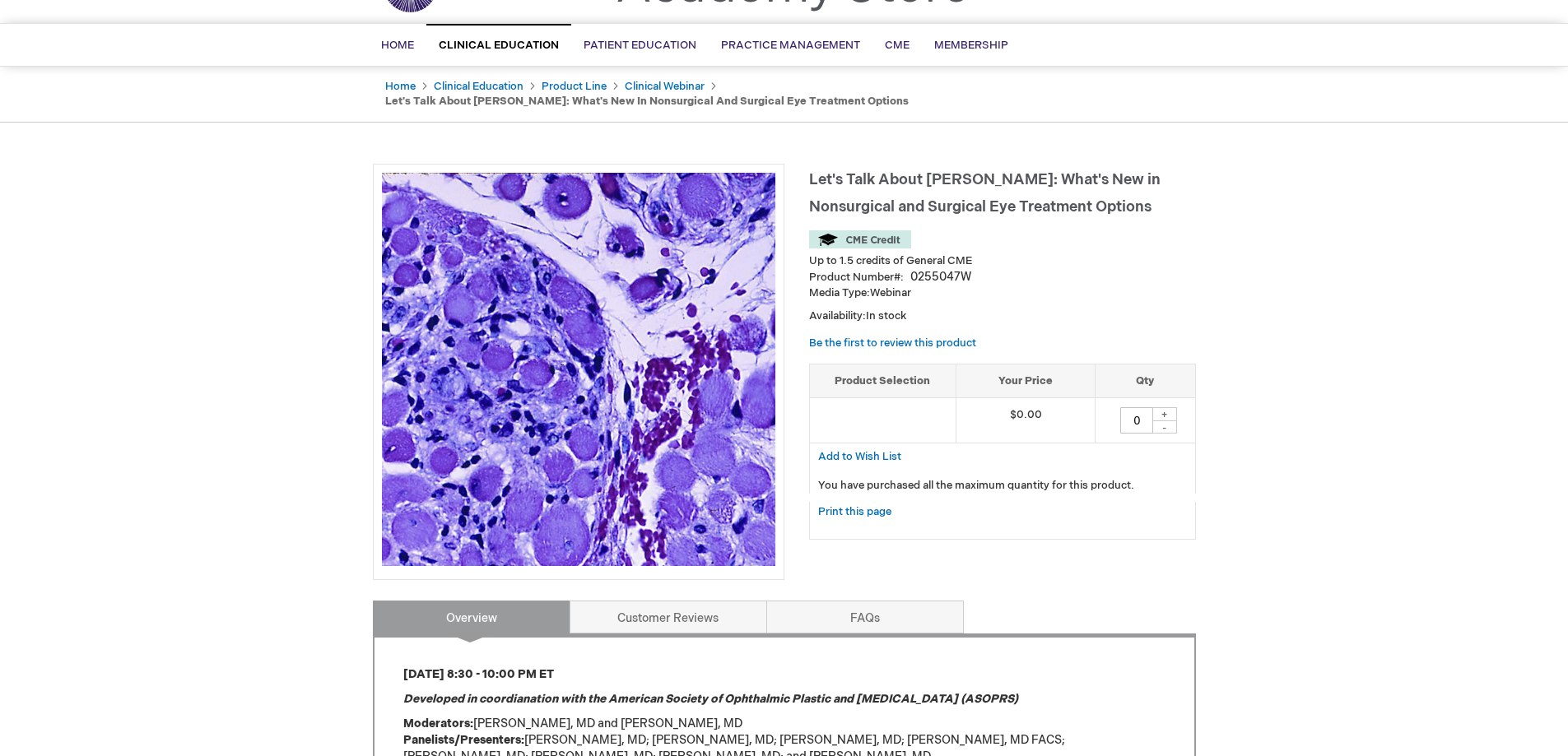
scroll to position [82, 0]
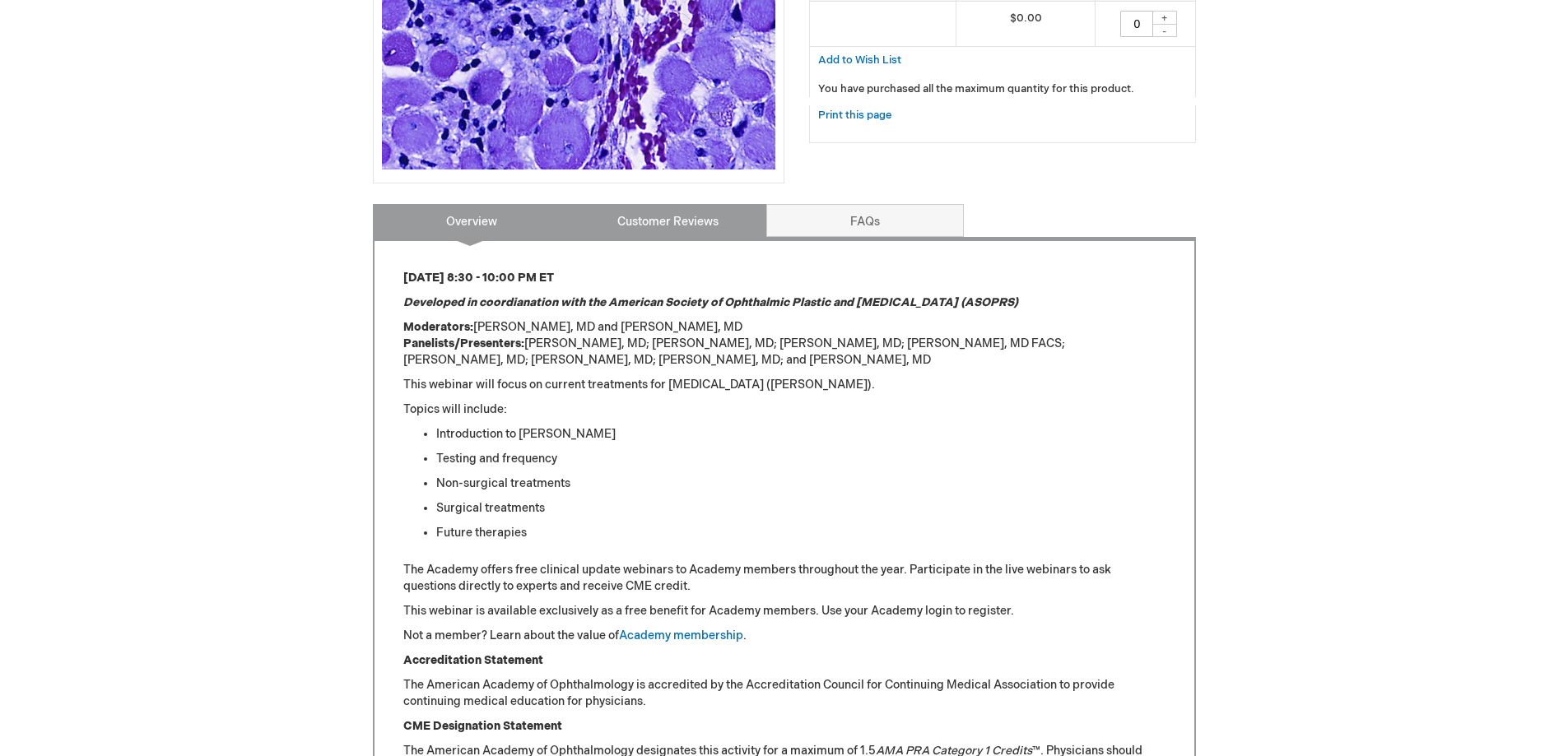
click at [686, 204] on link "Customer Reviews" at bounding box center [668, 220] width 198 height 33
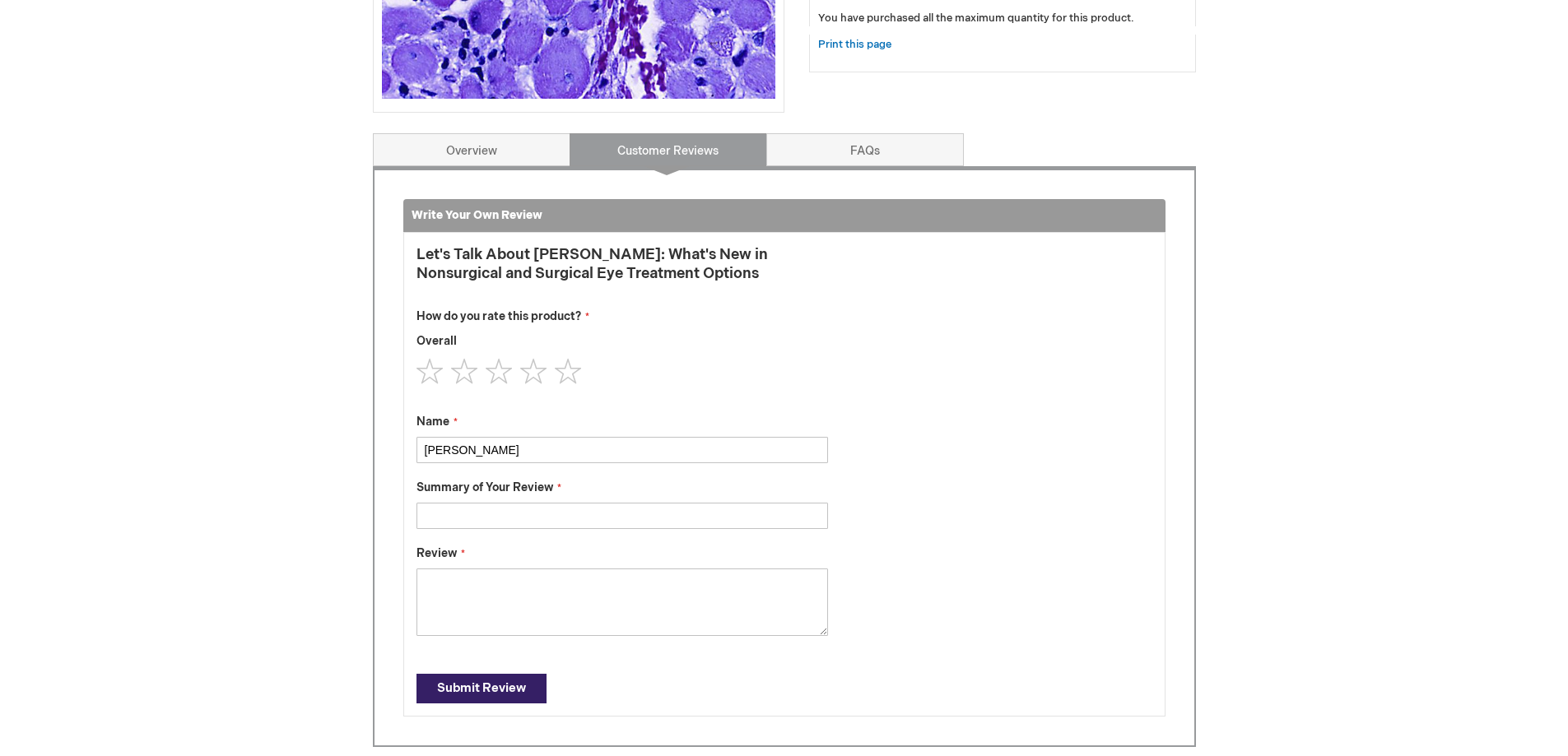
scroll to position [517, 0]
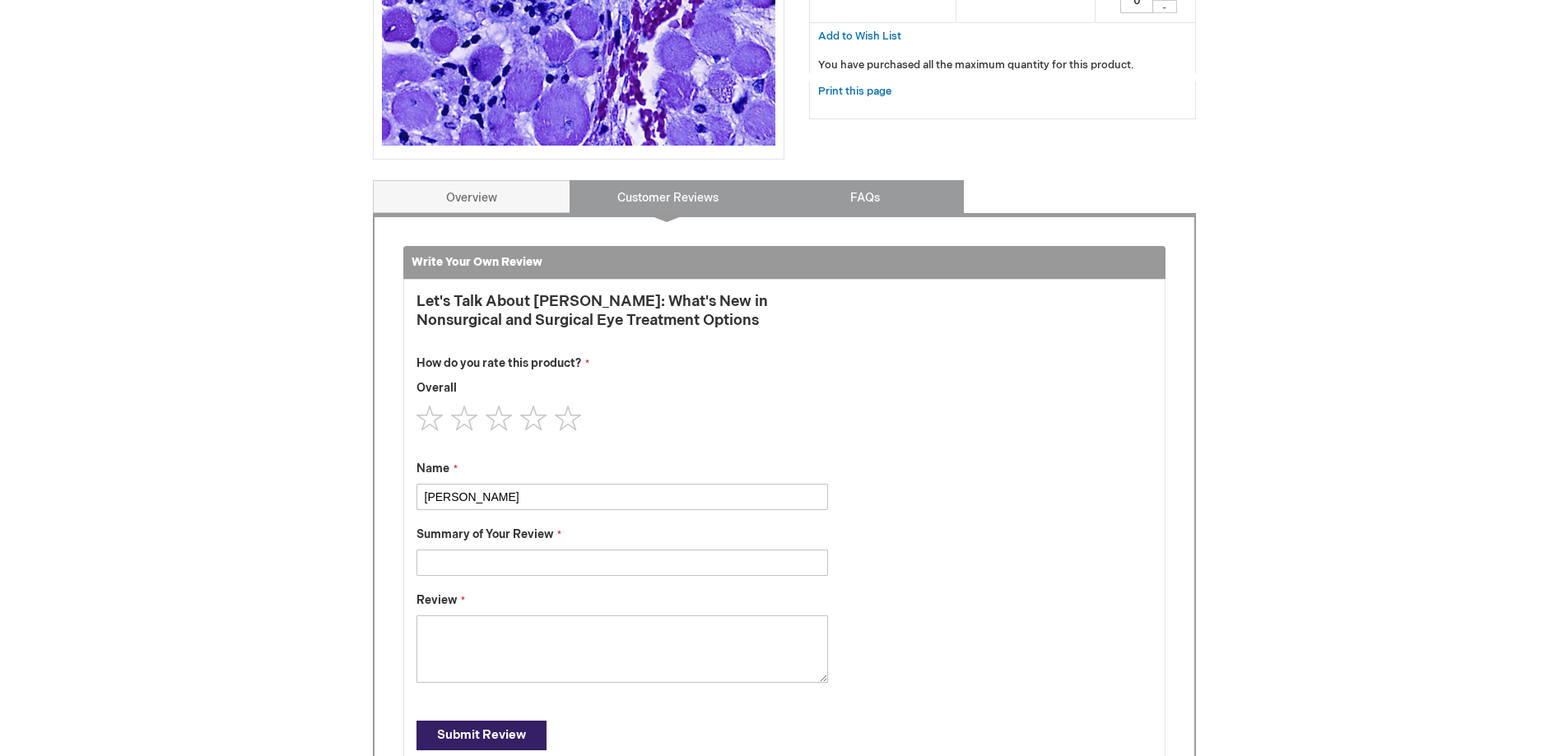
click at [850, 180] on link "FAQs" at bounding box center [865, 196] width 198 height 33
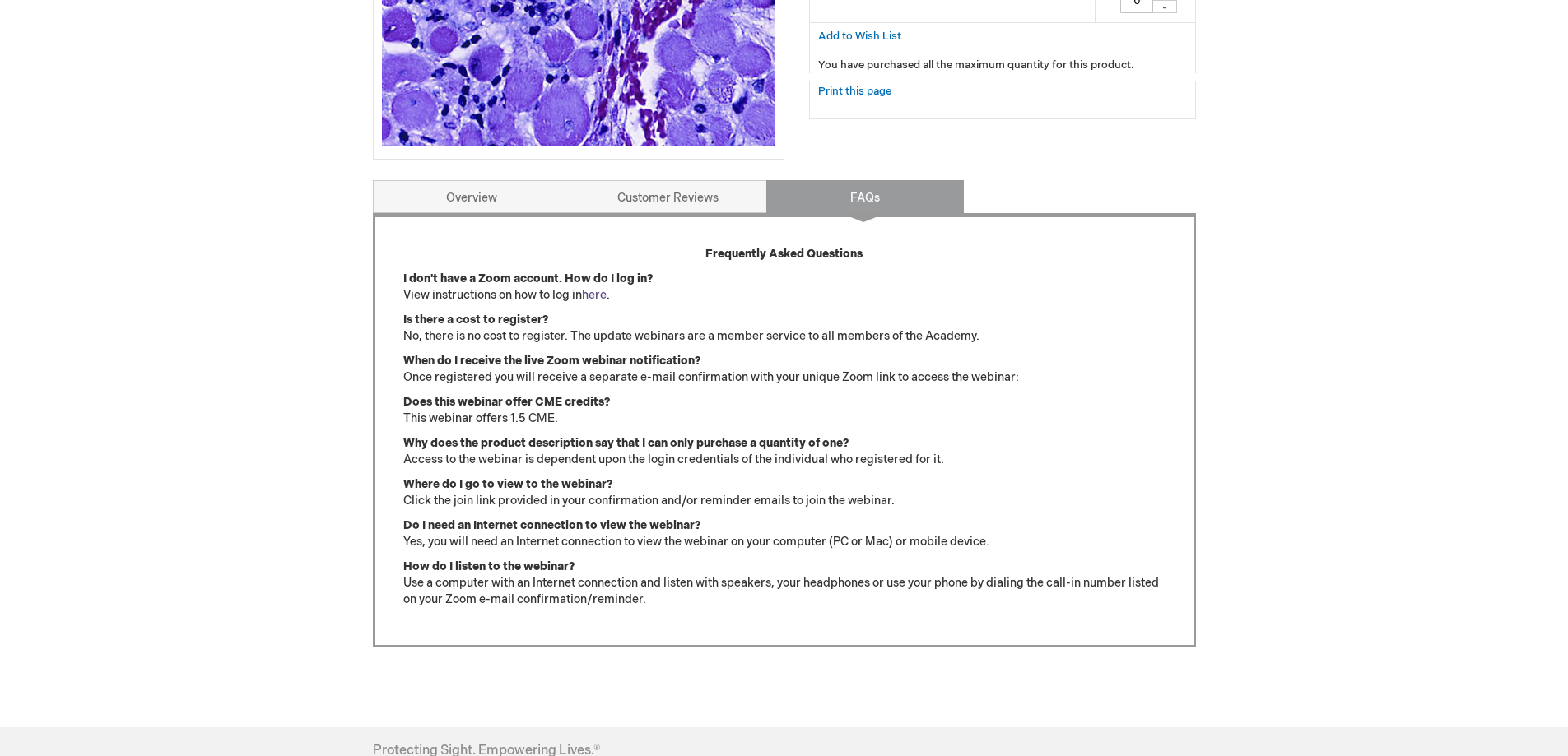
click at [603, 288] on link "here" at bounding box center [594, 294] width 24 height 14
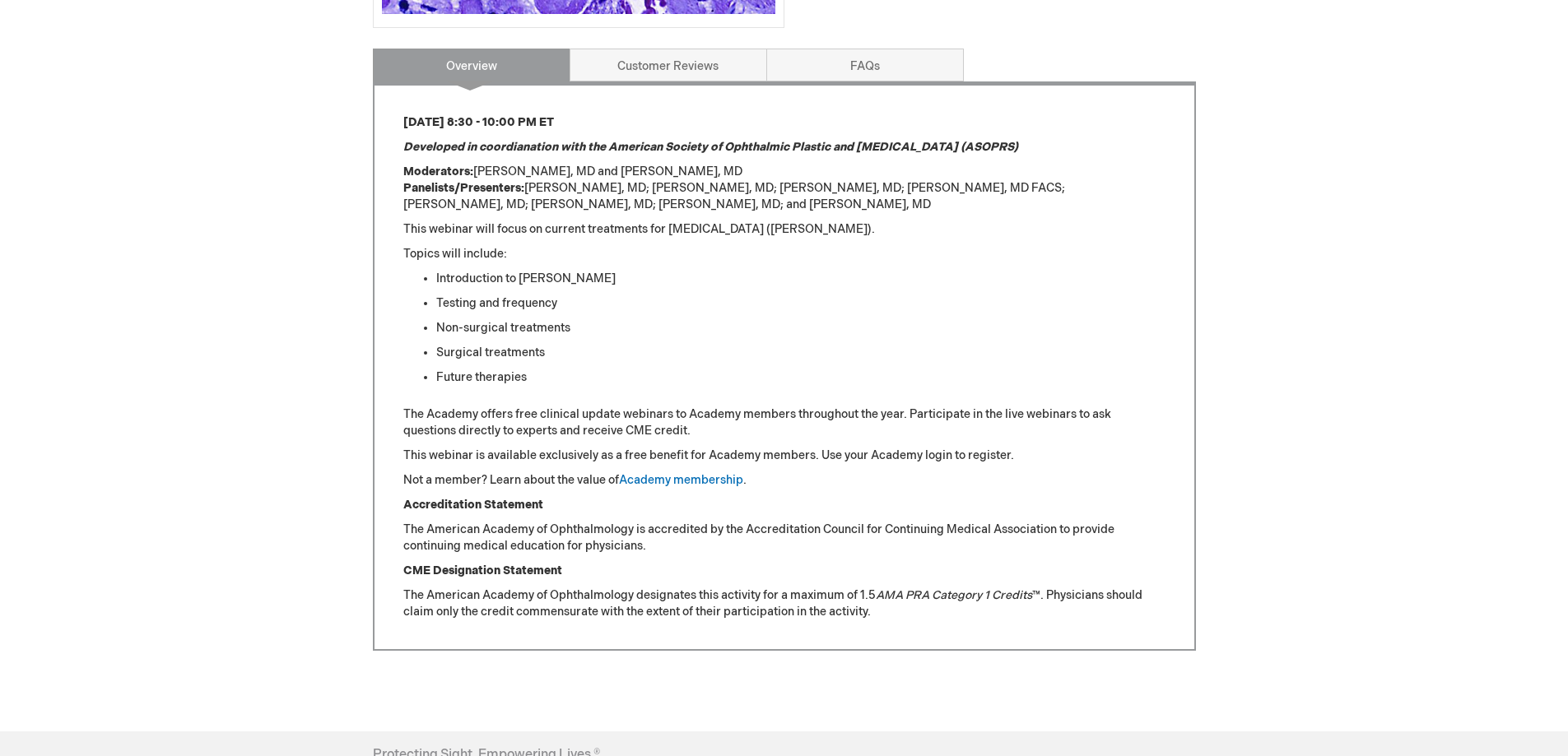
scroll to position [764, 0]
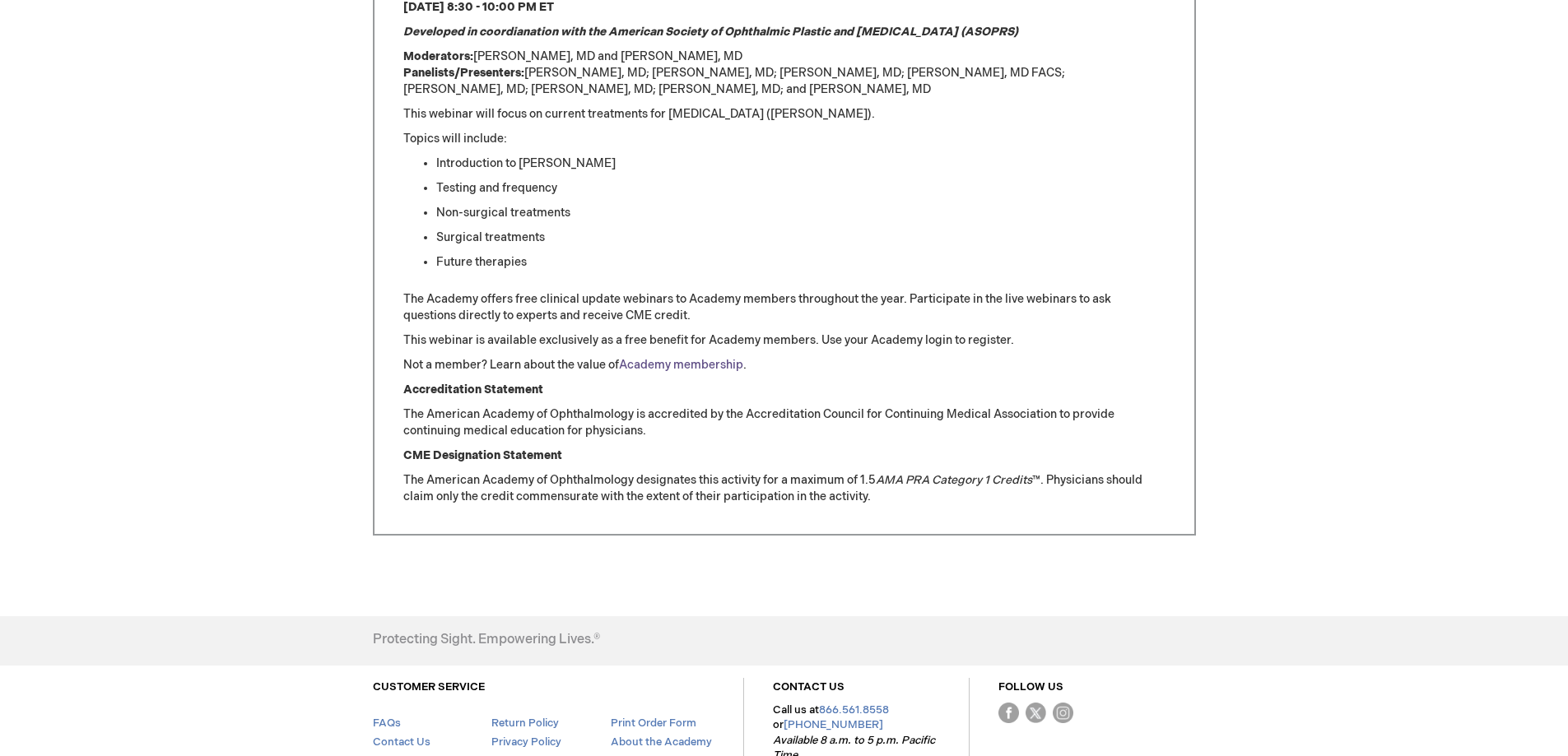
click at [679, 358] on link "Academy membership" at bounding box center [680, 364] width 125 height 14
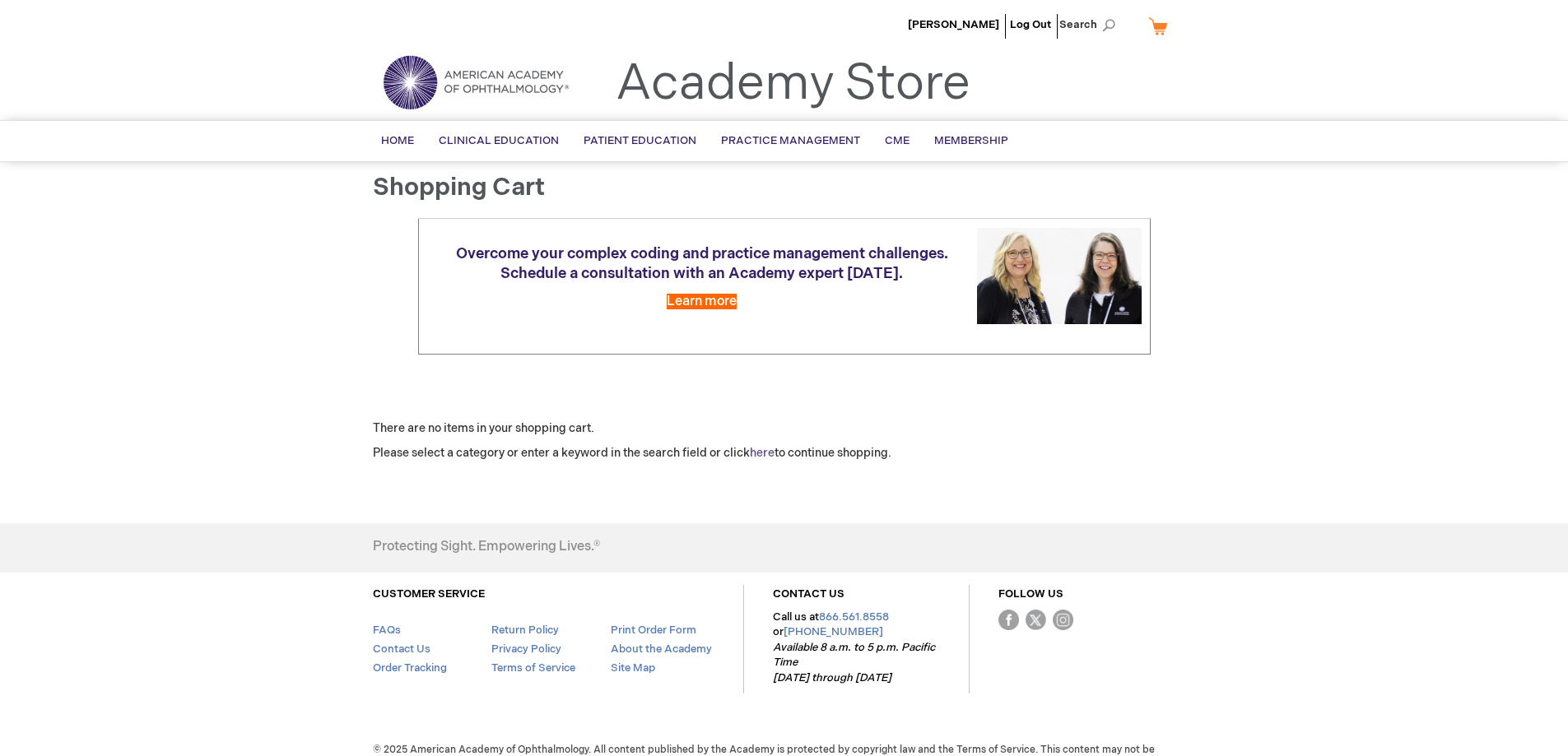
click at [771, 451] on link "here" at bounding box center [762, 452] width 24 height 14
